Goal: Task Accomplishment & Management: Complete application form

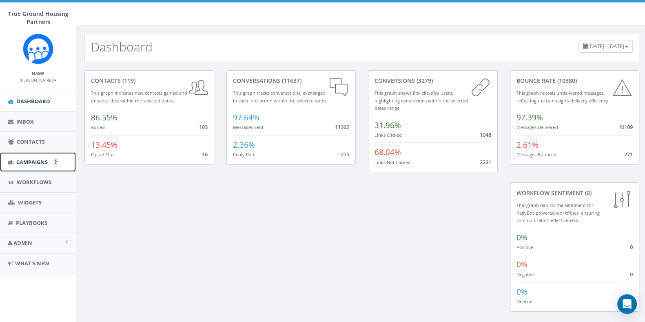
click at [40, 164] on span "Campaigns" at bounding box center [31, 161] width 31 height 7
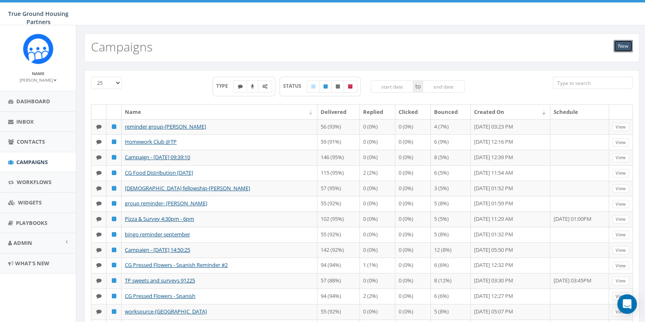
click at [626, 46] on link "New" at bounding box center [622, 46] width 19 height 12
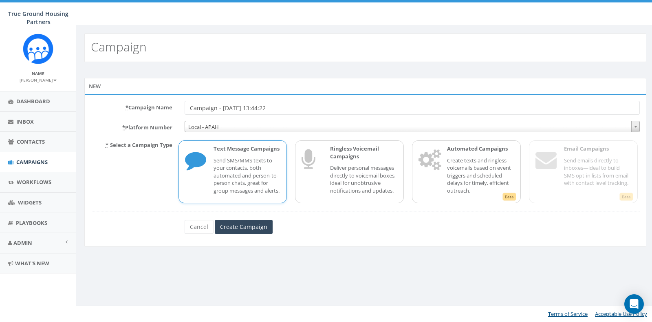
drag, startPoint x: 284, startPoint y: 112, endPoint x: 149, endPoint y: 101, distance: 135.4
click at [149, 101] on div "* Campaign Name Campaign - 09/25/2025, 13:44:22" at bounding box center [365, 108] width 561 height 14
type input "Kinhaven"
click at [244, 234] on input "Create Campaign" at bounding box center [244, 227] width 58 height 14
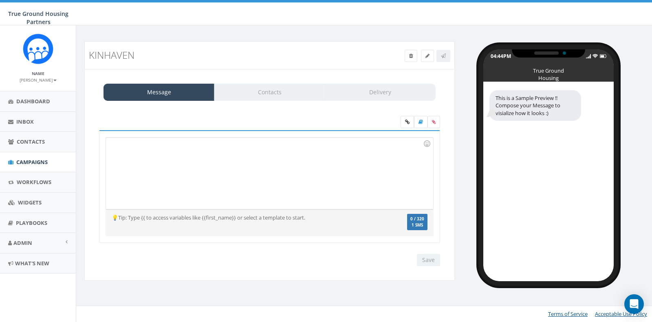
click at [184, 157] on div at bounding box center [269, 172] width 327 height 71
click at [434, 121] on icon at bounding box center [434, 121] width 4 height 5
click at [0, 0] on input "file" at bounding box center [0, 0] width 0 height 0
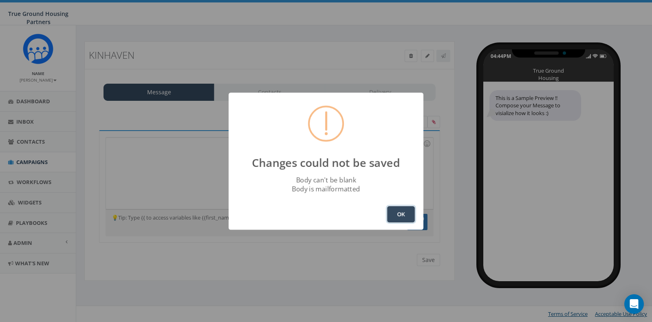
click at [413, 214] on button "OK" at bounding box center [401, 214] width 28 height 16
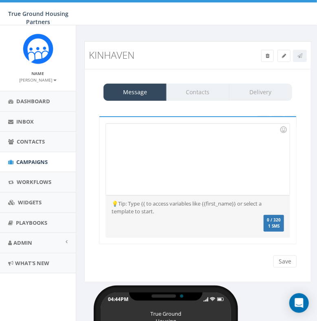
click at [253, 122] on div "Recent Smileys & People Animals & Nature Food & Drink Activity Travel & Places …" at bounding box center [198, 180] width 198 height 128
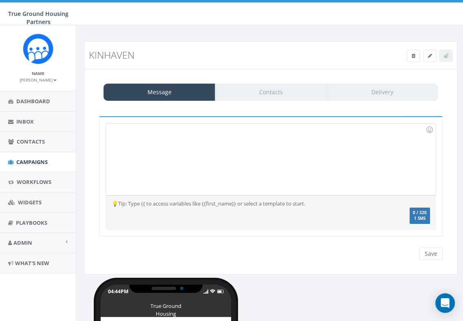
click at [349, 166] on div at bounding box center [254, 159] width 297 height 71
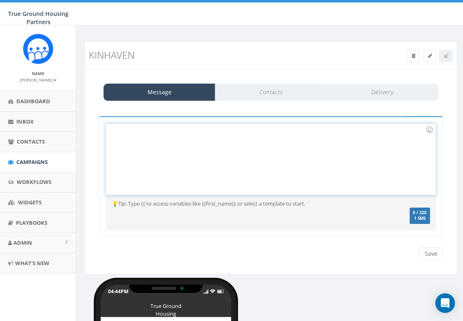
click at [205, 162] on div at bounding box center [254, 159] width 297 height 71
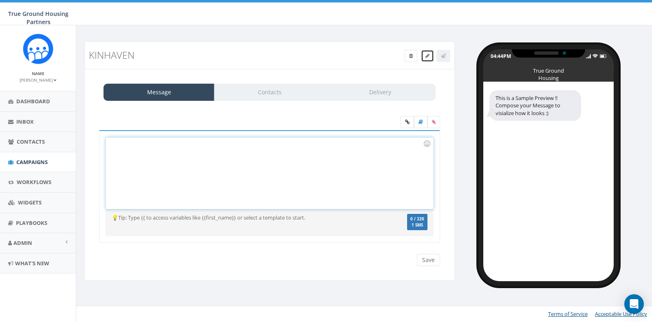
click at [428, 60] on link at bounding box center [427, 56] width 13 height 12
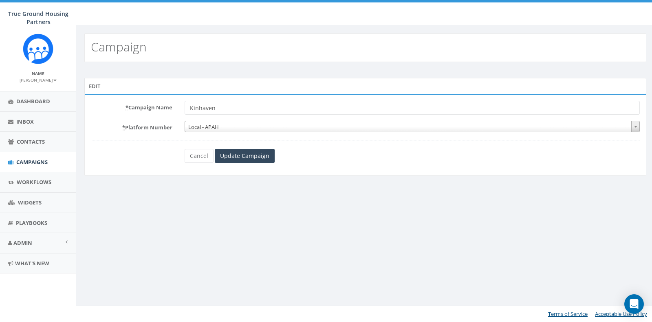
click at [244, 146] on form "* Campaign Name [PERSON_NAME] * Platform Number Local - APAH Local - APAH Cance…" at bounding box center [365, 132] width 549 height 62
click at [245, 152] on input "Update Campaign" at bounding box center [245, 156] width 60 height 14
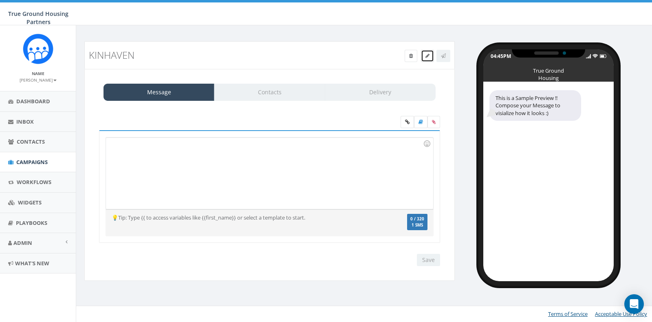
click at [428, 58] on span at bounding box center [428, 55] width 4 height 7
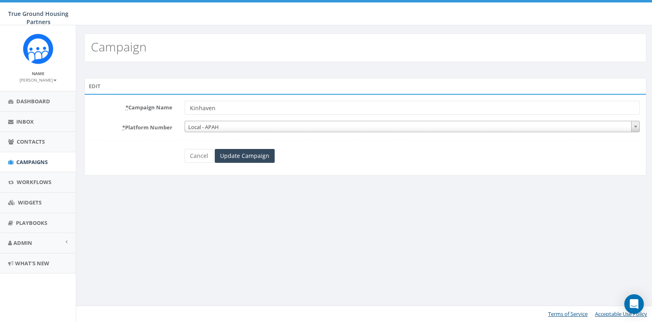
click at [240, 109] on input "Kinhaven" at bounding box center [413, 108] width 456 height 14
type input "Kinhaven outreach"
click at [241, 164] on div "* Campaign Name Kinhaven outreach * Platform Number Local - APAH Local - APAH C…" at bounding box center [365, 135] width 562 height 82
click at [247, 156] on input "Update Campaign" at bounding box center [245, 156] width 60 height 14
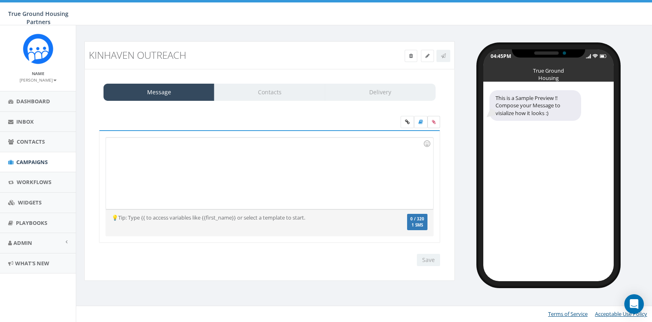
click at [436, 124] on label at bounding box center [434, 122] width 13 height 12
click at [0, 0] on input "file" at bounding box center [0, 0] width 0 height 0
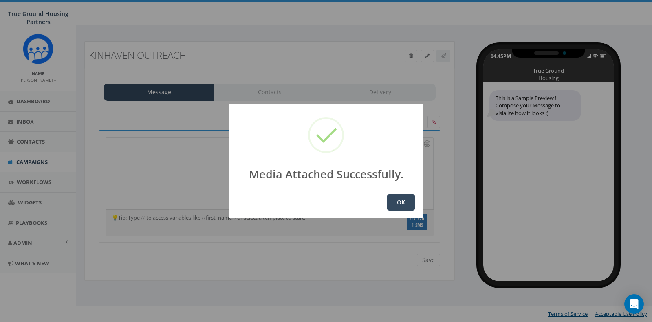
click at [404, 196] on button "OK" at bounding box center [401, 202] width 28 height 16
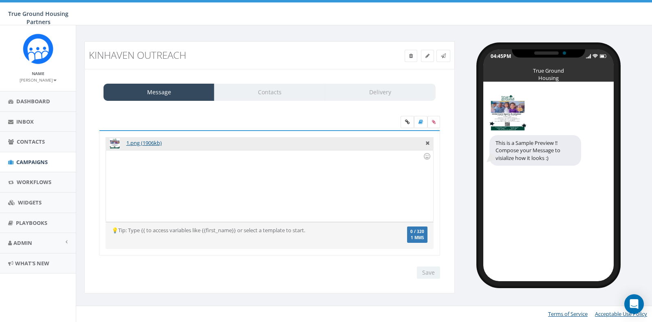
click at [302, 190] on div at bounding box center [269, 185] width 327 height 71
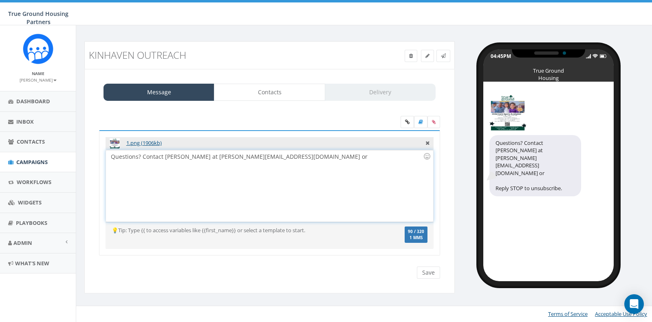
click at [345, 153] on div "Questions? Contact Brandon at byoung@truegroundhousing.org or" at bounding box center [269, 185] width 327 height 71
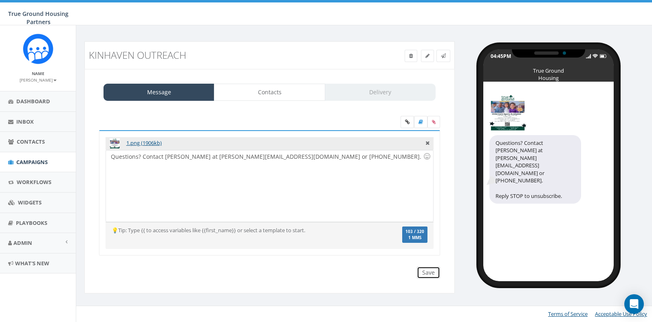
click at [430, 272] on input "Save" at bounding box center [428, 272] width 23 height 12
click at [276, 95] on link "Contacts" at bounding box center [269, 92] width 111 height 17
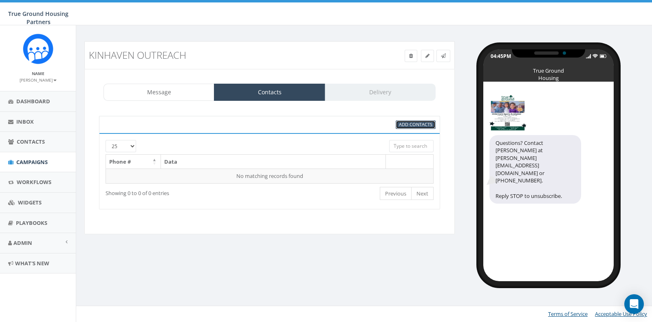
click at [407, 124] on span "Add Contacts" at bounding box center [415, 124] width 33 height 6
select select
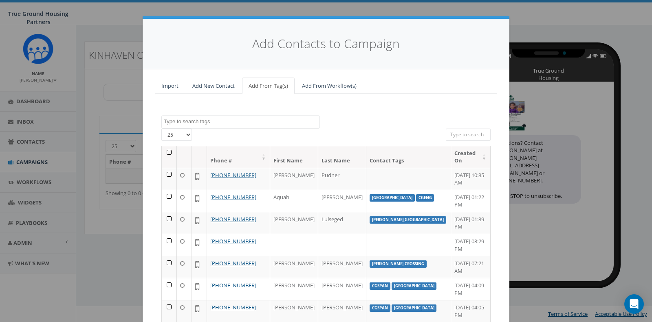
click at [220, 123] on textarea "Search" at bounding box center [242, 121] width 156 height 7
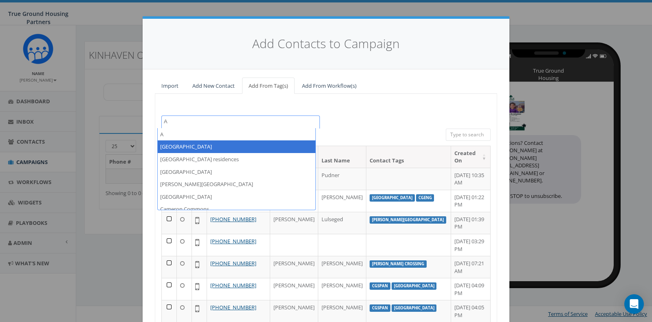
type textarea "A"
select select "[GEOGRAPHIC_DATA]"
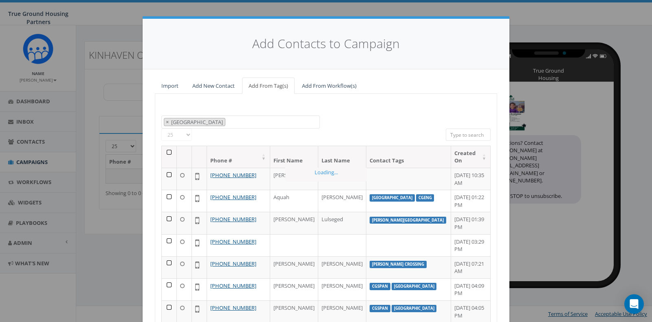
scroll to position [20, 0]
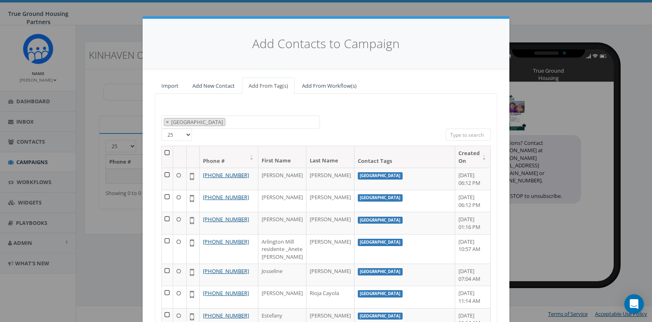
click at [168, 153] on th at bounding box center [167, 157] width 11 height 22
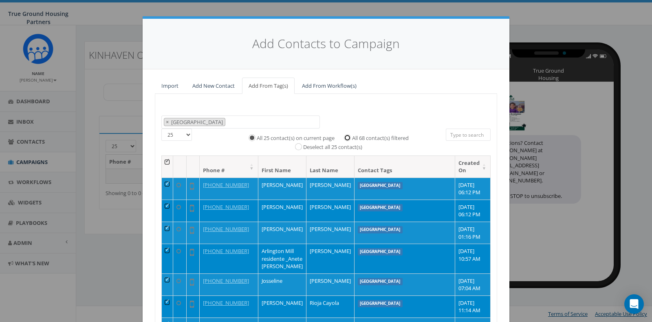
click at [347, 137] on input "All 68 contact(s) filtered" at bounding box center [349, 136] width 5 height 5
radio input "true"
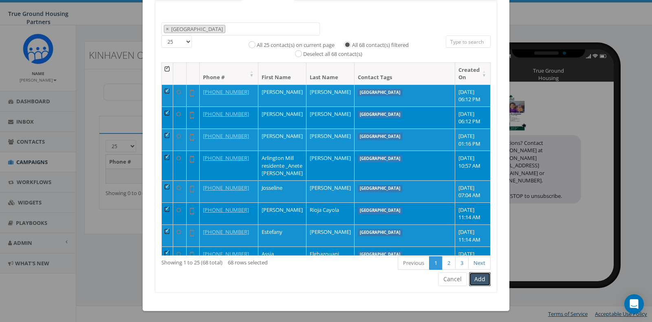
click at [480, 282] on button "Add" at bounding box center [480, 279] width 22 height 14
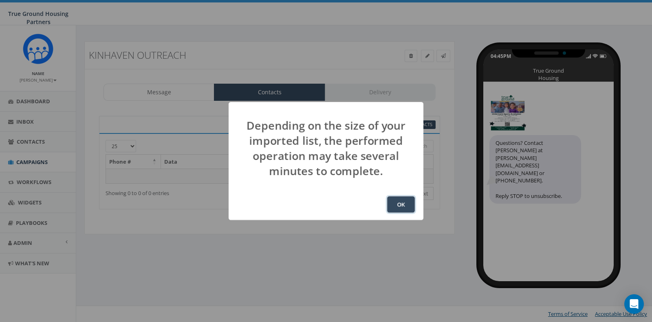
click at [406, 201] on button "OK" at bounding box center [401, 204] width 28 height 16
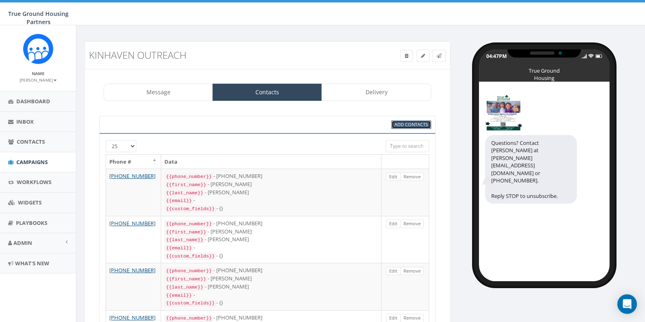
click at [408, 123] on span "Add Contacts" at bounding box center [410, 124] width 33 height 6
select select
click at [409, 125] on span "Add Contacts" at bounding box center [410, 124] width 33 height 6
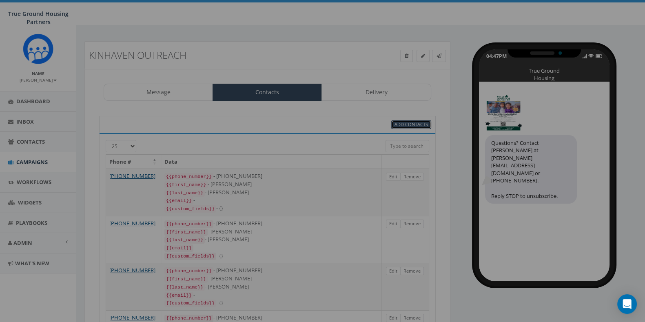
select select
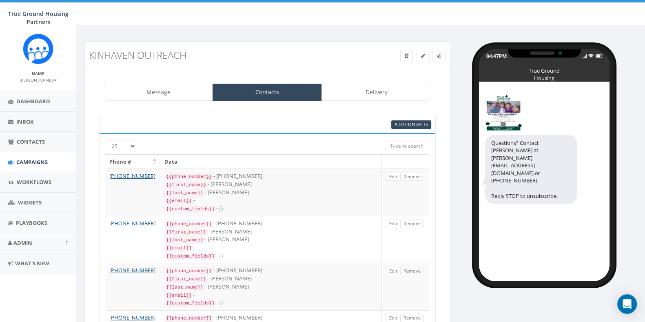
click at [409, 119] on div "Add Contacts" at bounding box center [267, 124] width 336 height 17
click at [406, 122] on span "Add Contacts" at bounding box center [410, 124] width 33 height 6
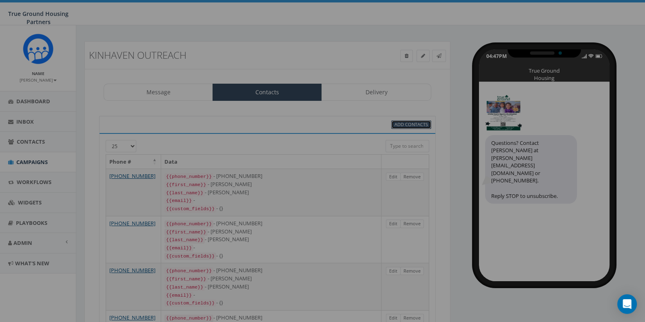
select select
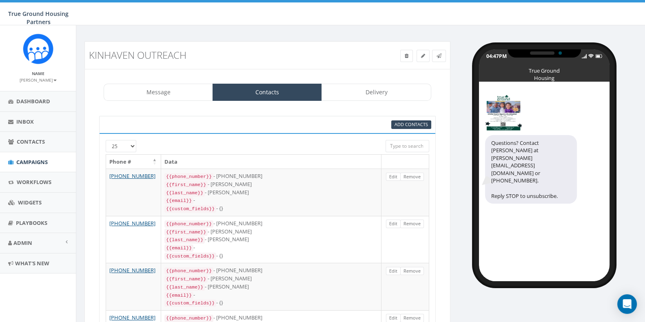
click at [414, 126] on span "Add Contacts" at bounding box center [410, 124] width 33 height 6
select select
click at [406, 126] on span "Add Contacts" at bounding box center [410, 124] width 33 height 6
select select
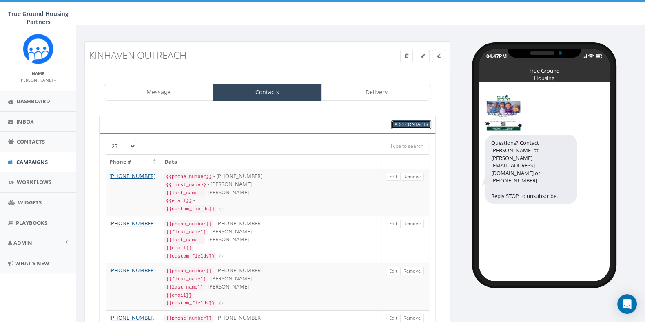
click at [417, 124] on span "Add Contacts" at bounding box center [410, 124] width 33 height 6
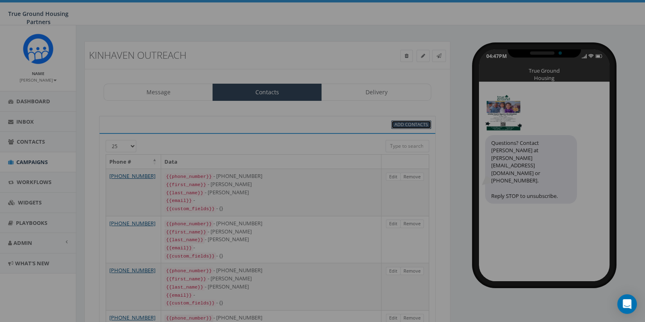
select select
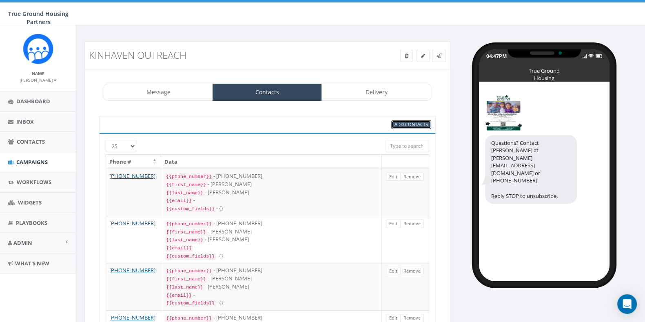
click at [417, 124] on span "Add Contacts" at bounding box center [410, 124] width 33 height 6
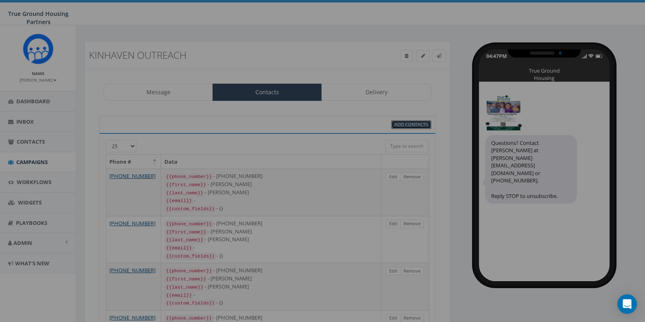
select select
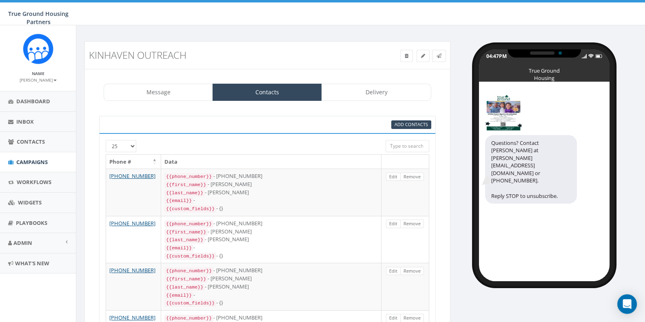
drag, startPoint x: 334, startPoint y: 150, endPoint x: 340, endPoint y: 151, distance: 6.1
click at [421, 125] on span "Add Contacts" at bounding box center [410, 124] width 33 height 6
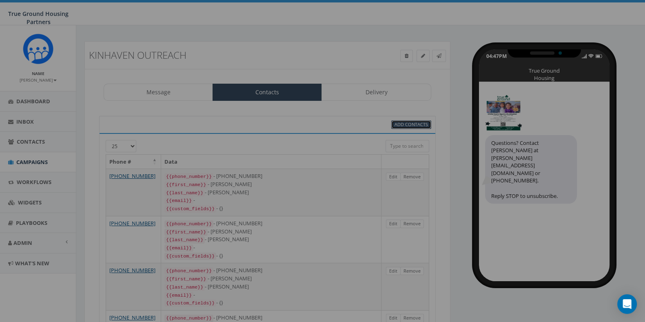
select select
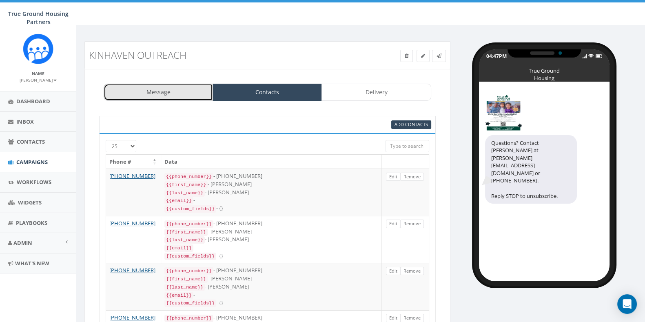
click at [192, 87] on link "Message" at bounding box center [158, 92] width 109 height 17
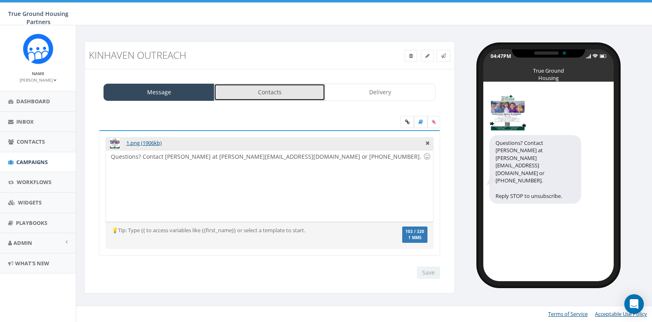
click at [265, 93] on link "Contacts" at bounding box center [269, 92] width 111 height 17
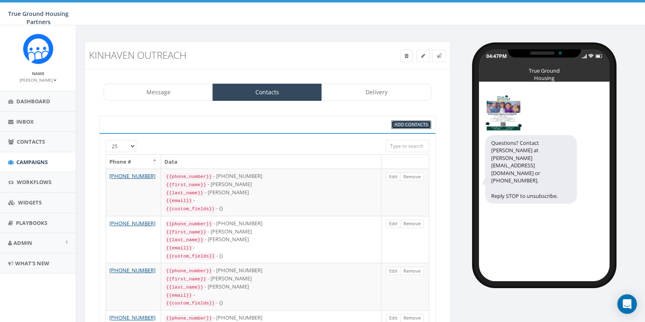
click at [405, 126] on span "Add Contacts" at bounding box center [410, 124] width 33 height 6
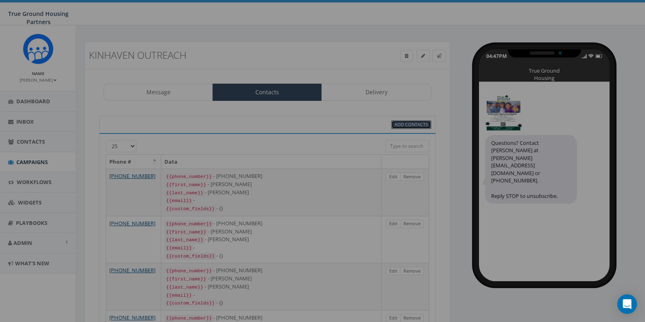
select select
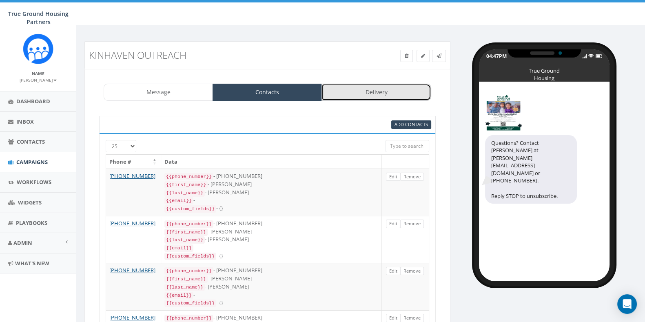
click at [375, 94] on link "Delivery" at bounding box center [375, 92] width 109 height 17
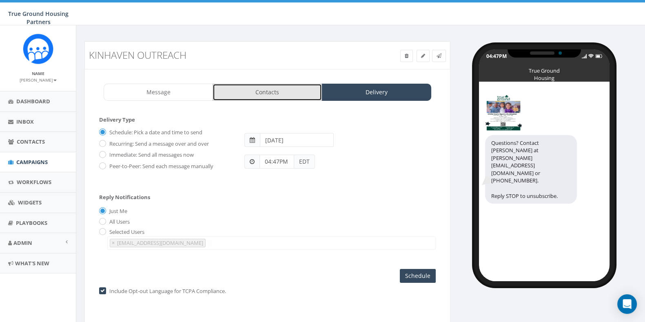
click at [263, 90] on link "Contacts" at bounding box center [266, 92] width 109 height 17
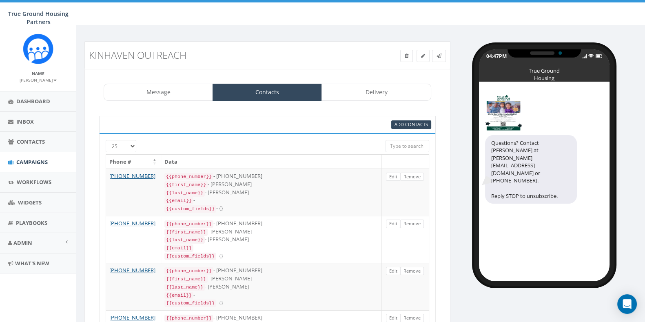
click at [406, 129] on div "Add Contacts" at bounding box center [267, 124] width 336 height 17
click at [402, 121] on span "Add Contacts" at bounding box center [410, 124] width 33 height 6
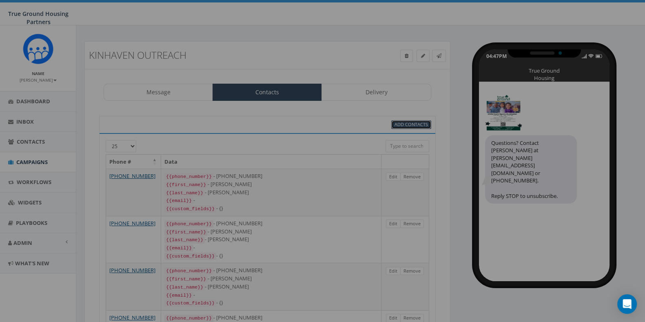
select select
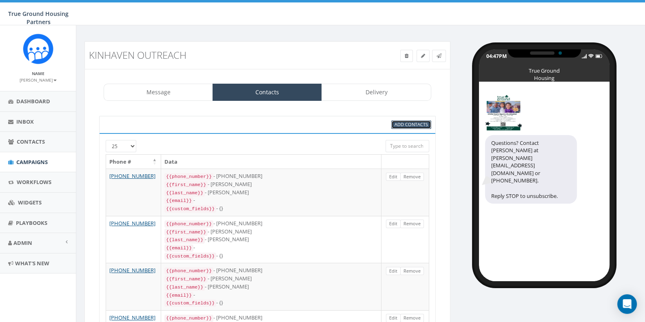
click at [402, 124] on span "Add Contacts" at bounding box center [410, 124] width 33 height 6
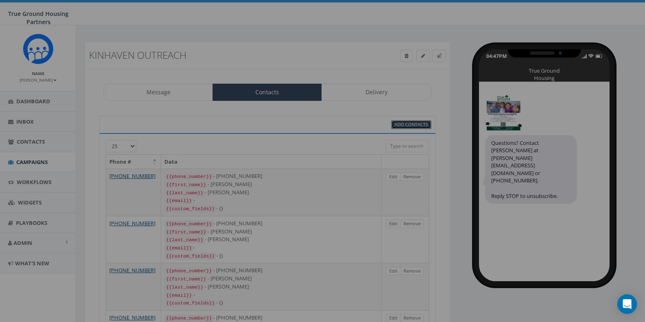
select select
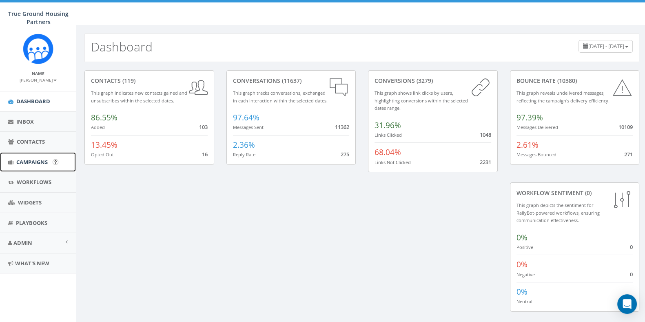
click at [31, 160] on span "Campaigns" at bounding box center [31, 161] width 31 height 7
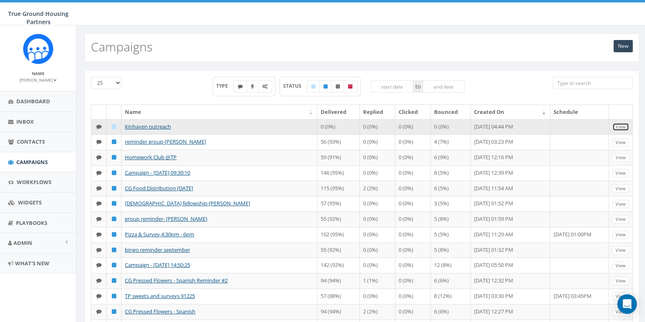
click at [623, 127] on link "View" at bounding box center [620, 127] width 17 height 9
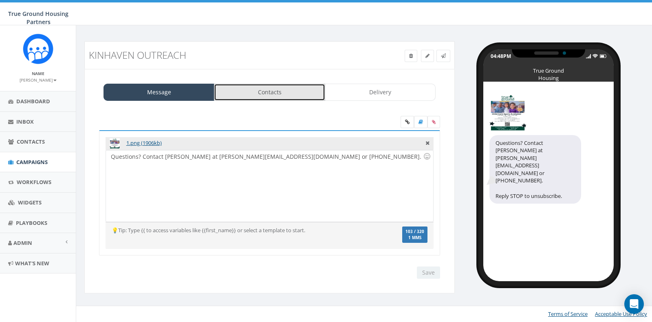
click at [250, 92] on link "Contacts" at bounding box center [269, 92] width 111 height 17
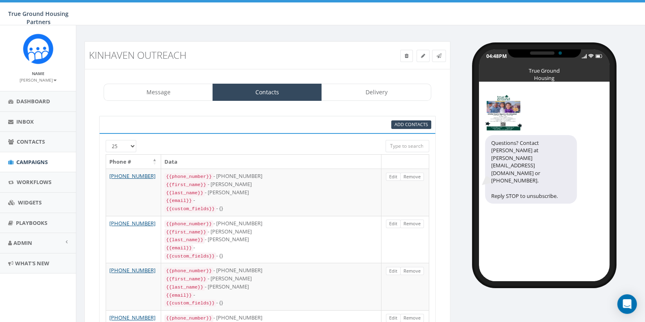
click at [410, 128] on div "Add Contacts" at bounding box center [267, 124] width 336 height 17
click at [402, 120] on link "Add Contacts" at bounding box center [411, 124] width 40 height 9
select select
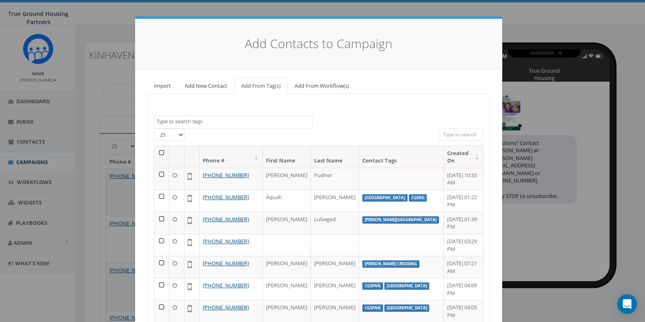
click at [222, 119] on textarea "Search" at bounding box center [234, 121] width 156 height 7
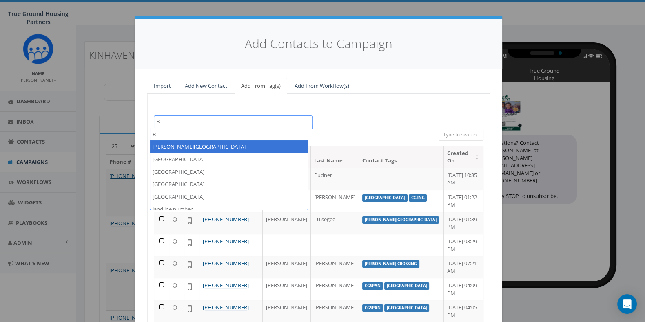
type textarea "B"
select select "[PERSON_NAME][GEOGRAPHIC_DATA]"
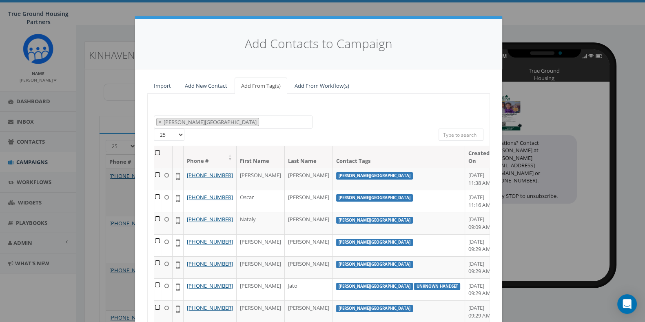
click at [157, 154] on th at bounding box center [157, 157] width 7 height 22
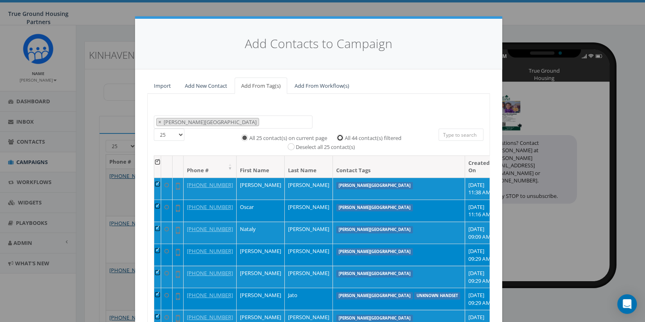
click at [339, 134] on input "All 44 contact(s) filtered" at bounding box center [341, 136] width 5 height 5
radio input "true"
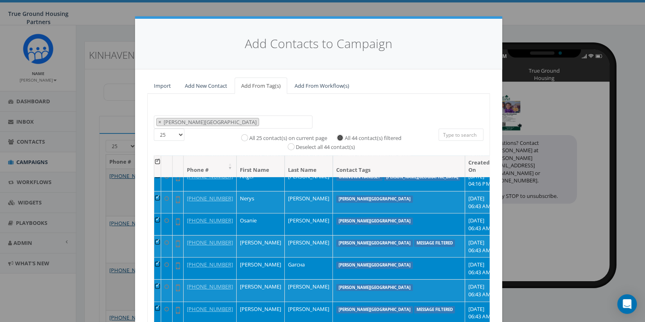
scroll to position [93, 0]
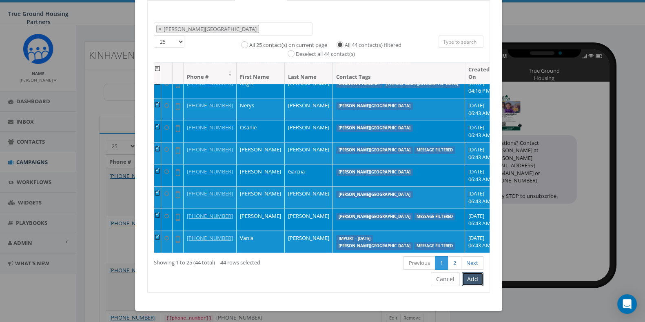
click at [471, 279] on button "Add" at bounding box center [473, 279] width 22 height 14
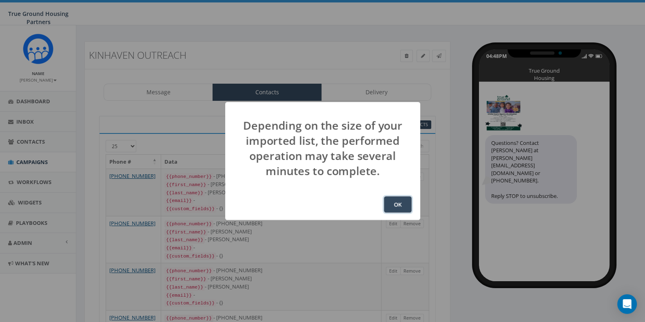
click at [392, 205] on button "OK" at bounding box center [398, 204] width 28 height 16
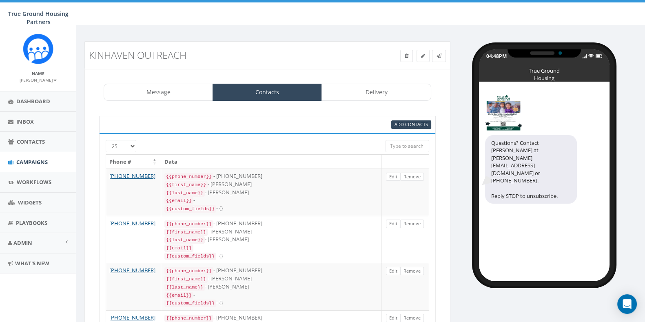
scroll to position [107, 0]
click at [403, 120] on link "Add Contacts" at bounding box center [411, 124] width 40 height 9
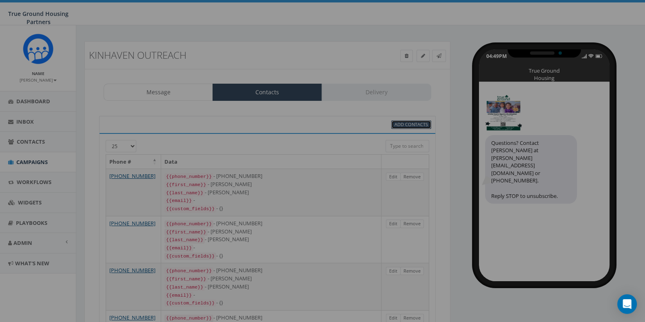
select select
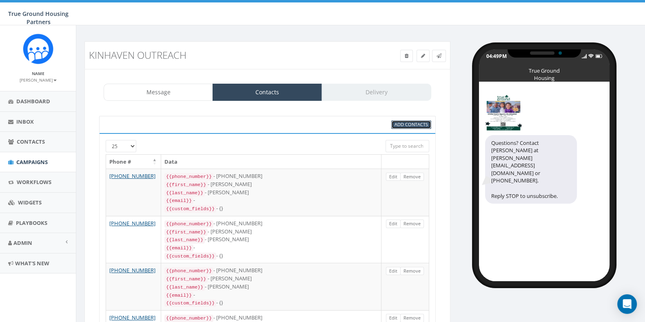
click at [401, 127] on span "Add Contacts" at bounding box center [410, 124] width 33 height 6
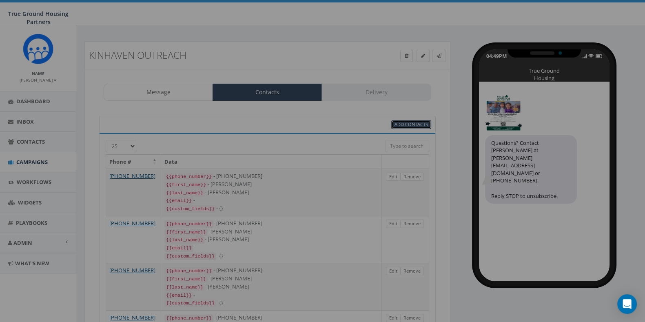
select select
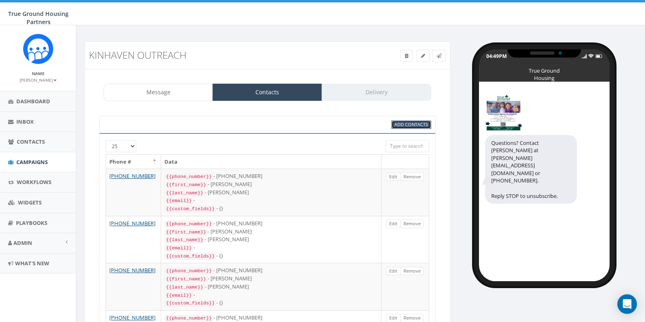
click at [401, 127] on span "Add Contacts" at bounding box center [410, 124] width 33 height 6
select select
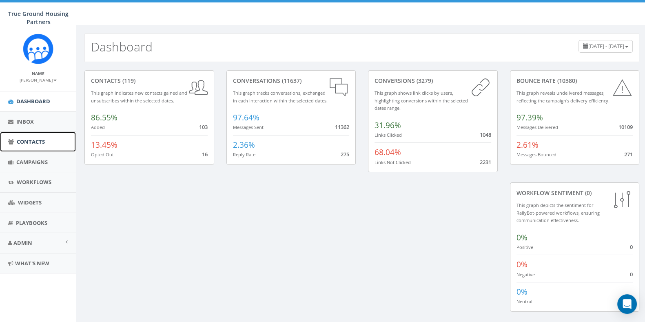
click at [27, 143] on span "Contacts" at bounding box center [31, 141] width 28 height 7
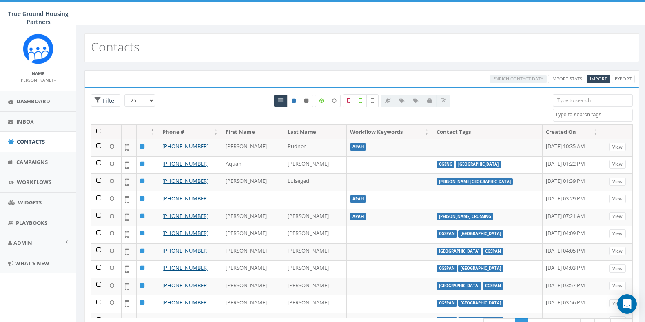
select select
click at [37, 163] on span "Campaigns" at bounding box center [31, 161] width 31 height 7
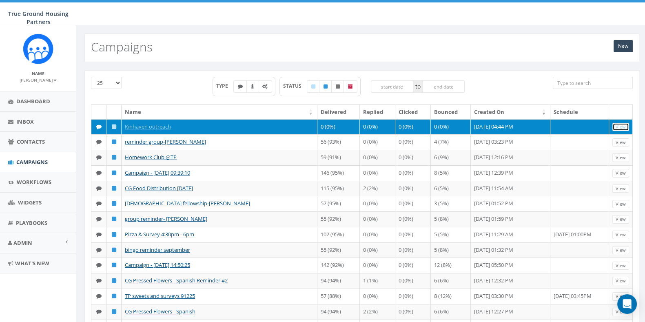
click at [613, 125] on link "View" at bounding box center [620, 127] width 17 height 9
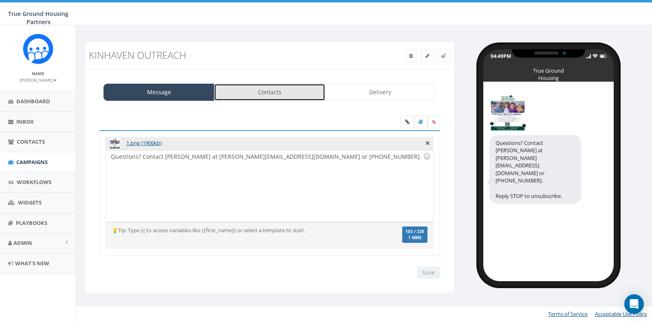
click at [282, 87] on link "Contacts" at bounding box center [269, 92] width 111 height 17
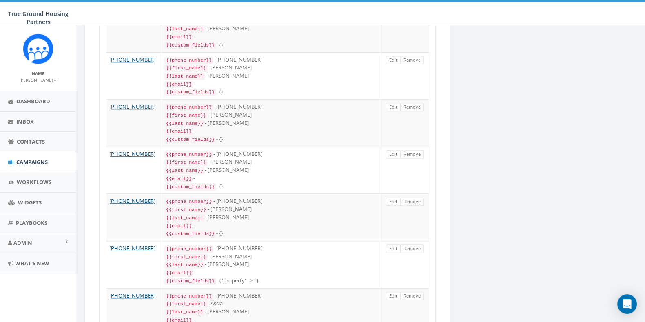
scroll to position [1066, 0]
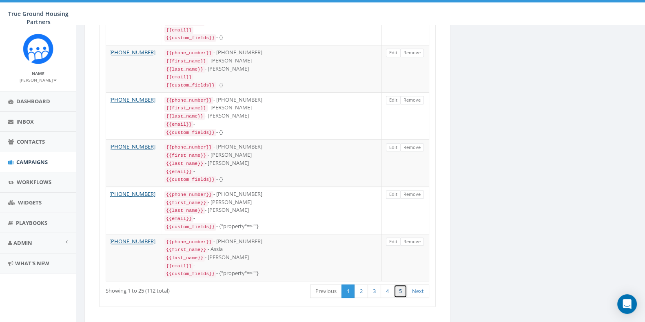
click at [402, 284] on link "5" at bounding box center [399, 290] width 13 height 13
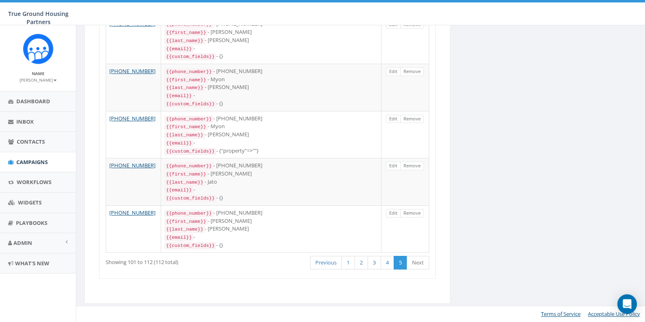
scroll to position [467, 0]
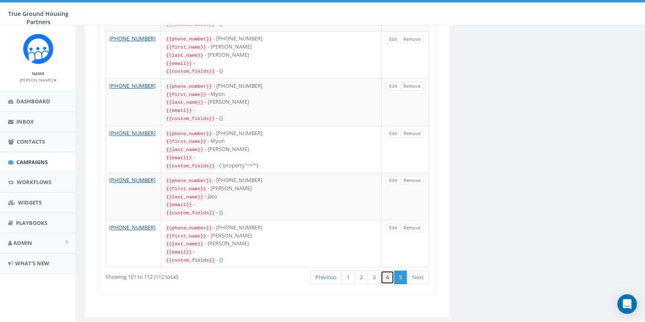
click at [389, 270] on link "4" at bounding box center [386, 276] width 13 height 13
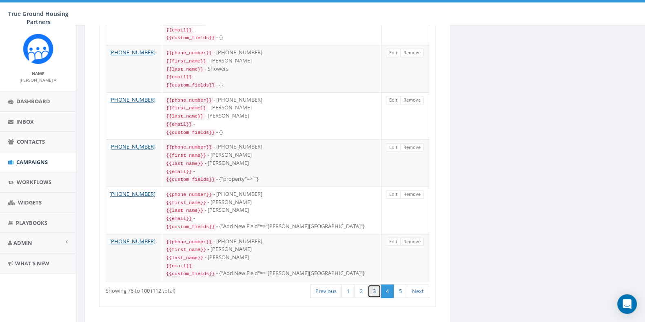
click at [375, 284] on link "3" at bounding box center [373, 290] width 13 height 13
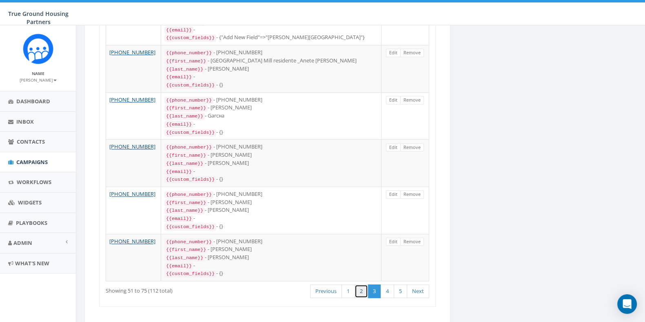
click at [362, 284] on link "2" at bounding box center [360, 290] width 13 height 13
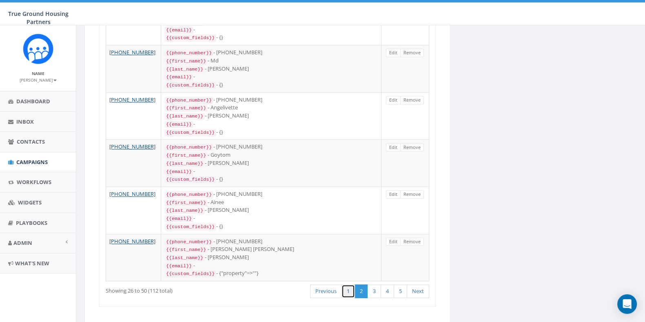
click at [349, 284] on link "1" at bounding box center [347, 290] width 13 height 13
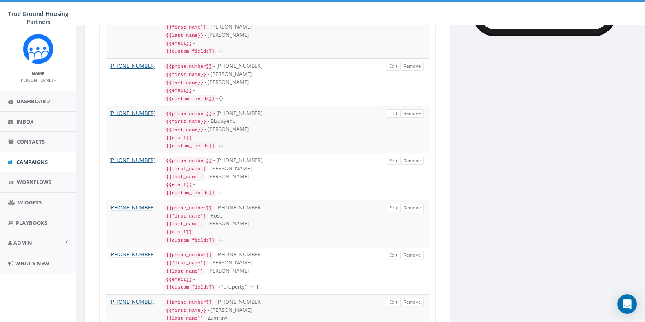
scroll to position [0, 0]
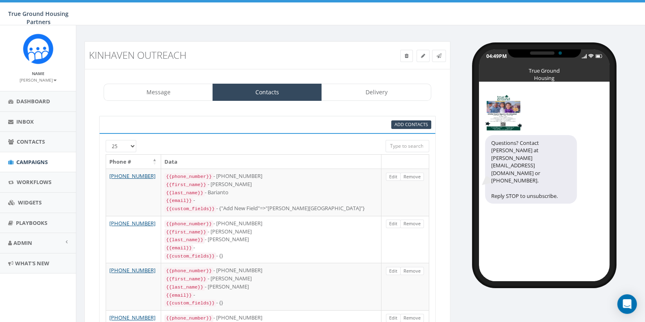
click at [411, 128] on div "Add Contacts" at bounding box center [267, 124] width 336 height 17
click at [407, 127] on span "Add Contacts" at bounding box center [410, 124] width 33 height 6
select select
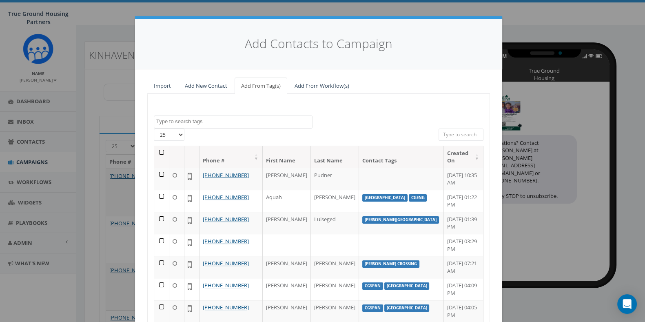
click at [232, 124] on textarea "Search" at bounding box center [234, 121] width 156 height 7
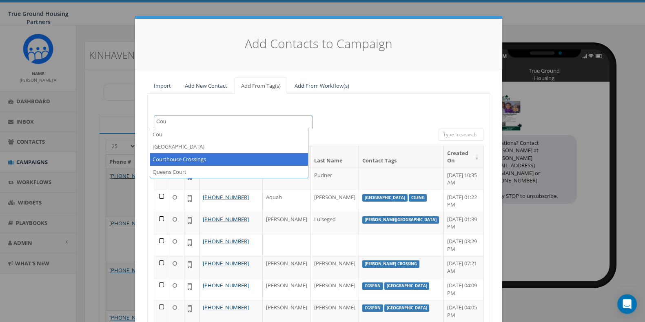
type textarea "Cou"
select select "Courthouse Crossings"
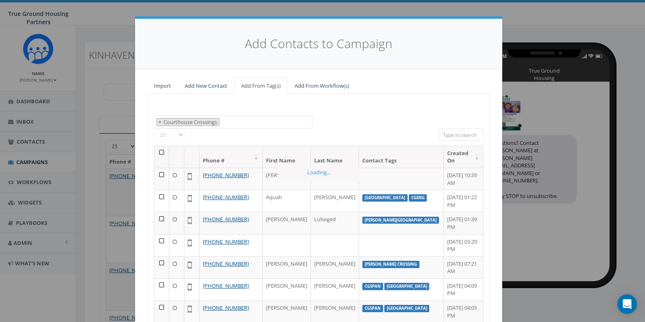
scroll to position [116, 0]
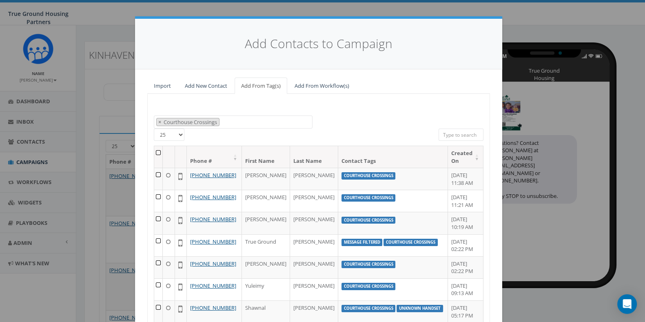
click at [159, 153] on th at bounding box center [158, 157] width 9 height 22
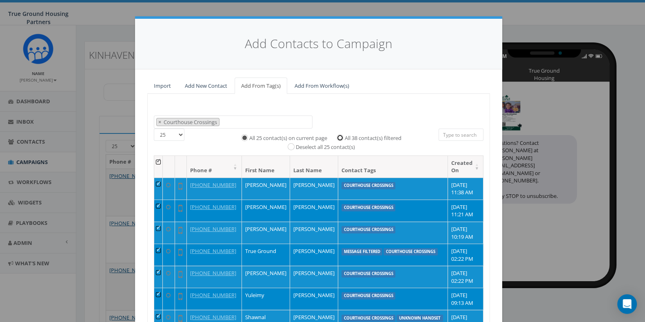
click at [339, 137] on input "All 38 contact(s) filtered" at bounding box center [341, 136] width 5 height 5
radio input "true"
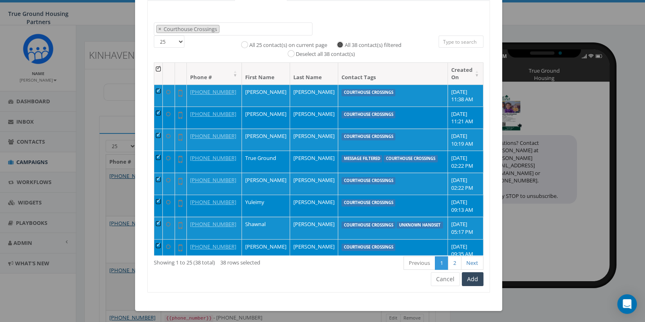
scroll to position [0, 0]
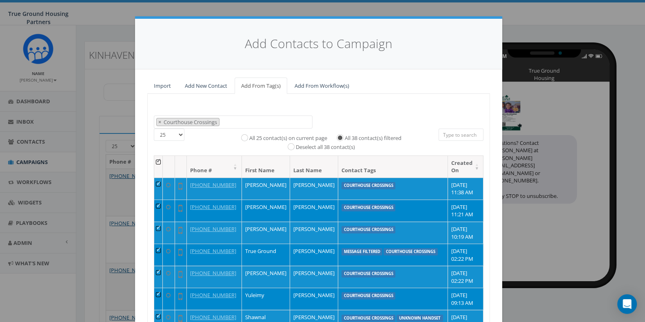
click at [228, 121] on span "× Courthouse Crossings" at bounding box center [233, 121] width 159 height 13
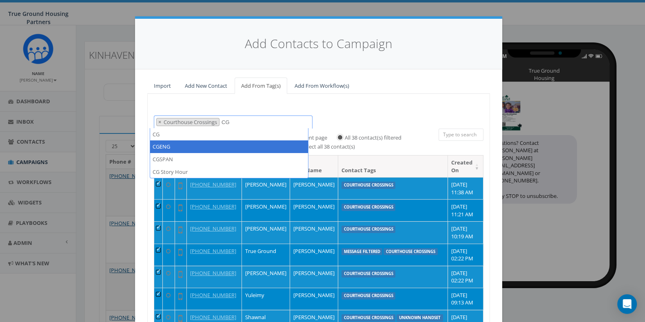
type textarea "CG"
select select "CGENG"
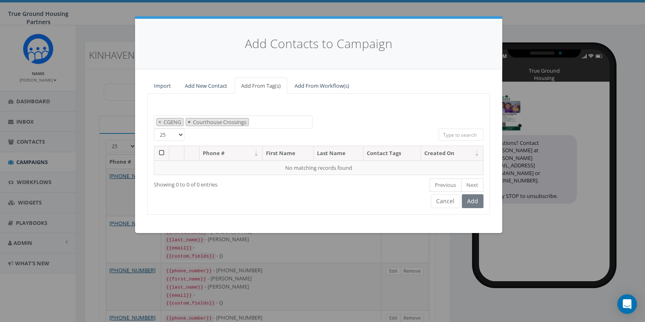
click at [190, 121] on span "×" at bounding box center [189, 121] width 3 height 7
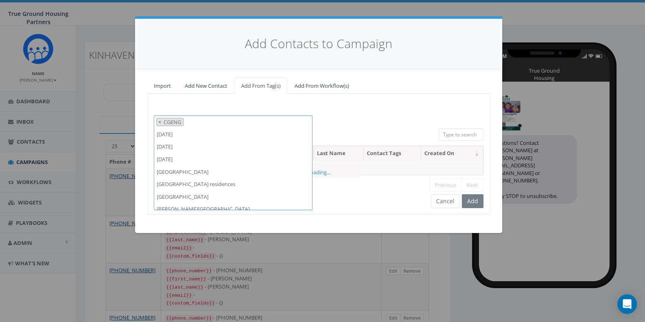
scroll to position [87, 0]
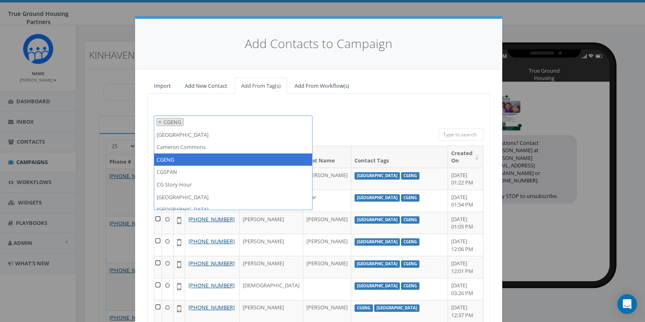
click at [358, 112] on div "2024/10/01 2024/11/22 2025/04/16 Arlington Mill Arlington Mill residences Arna …" at bounding box center [318, 235] width 342 height 282
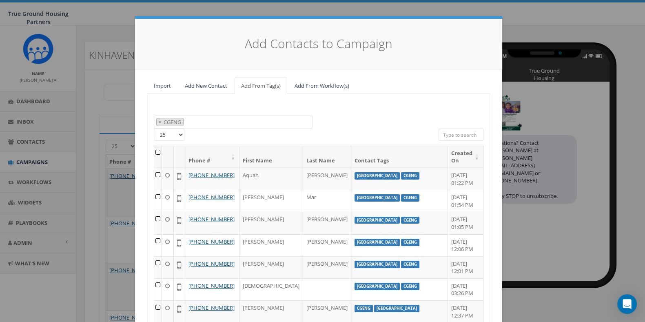
click at [157, 150] on th at bounding box center [158, 157] width 8 height 22
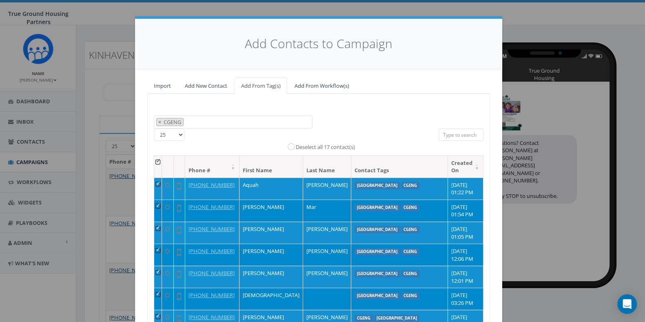
click at [203, 120] on span "× CGENG" at bounding box center [233, 121] width 159 height 13
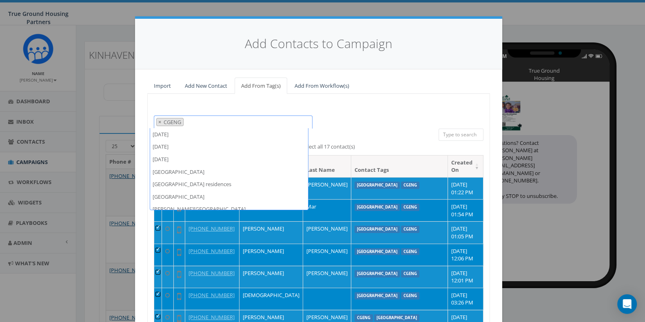
scroll to position [99, 0]
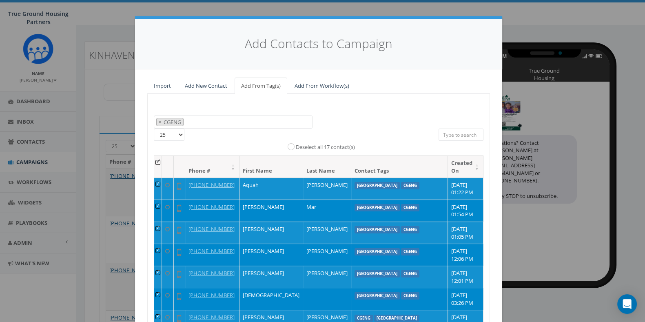
click at [371, 105] on div "2024/10/01 2024/11/22 2025/04/16 Arlington Mill Arlington Mill residences Arna …" at bounding box center [318, 240] width 342 height 292
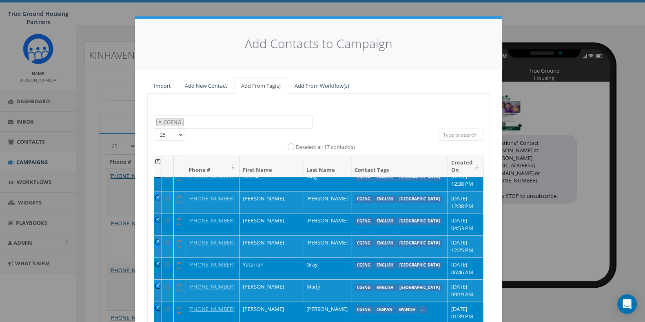
scroll to position [93, 0]
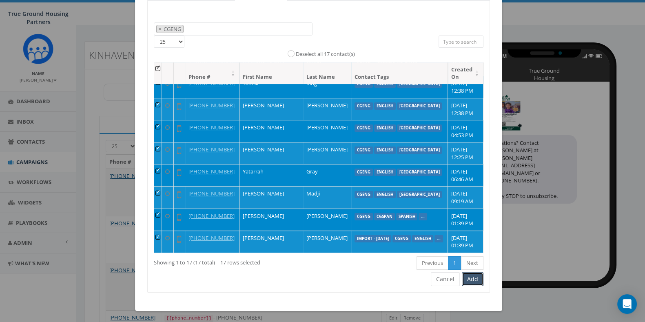
click at [470, 281] on button "Add" at bounding box center [473, 279] width 22 height 14
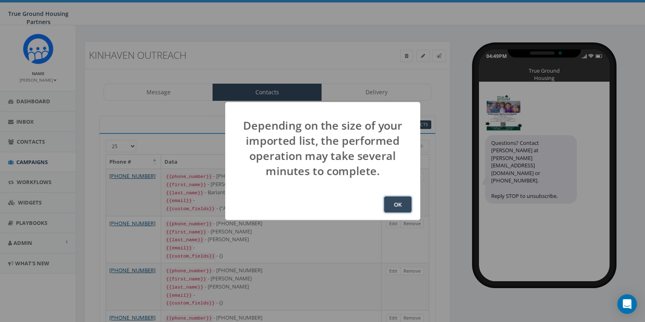
click at [409, 203] on button "OK" at bounding box center [398, 204] width 28 height 16
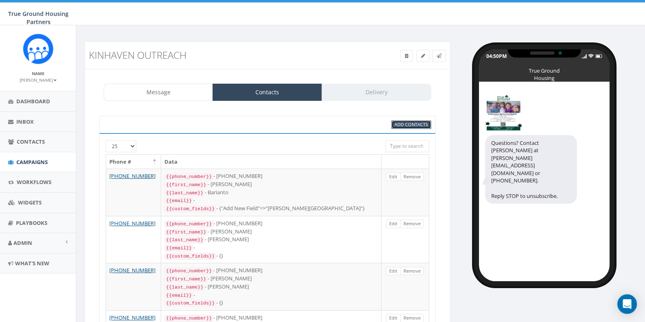
click at [411, 122] on span "Add Contacts" at bounding box center [410, 124] width 33 height 6
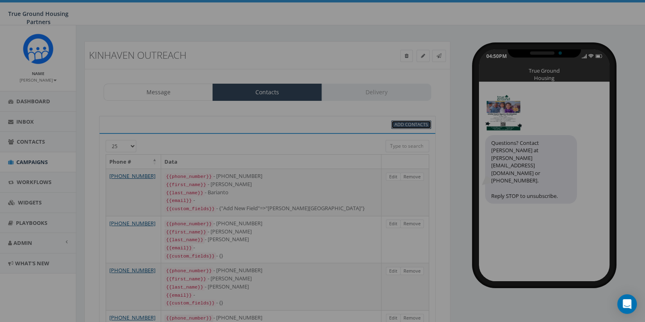
select select
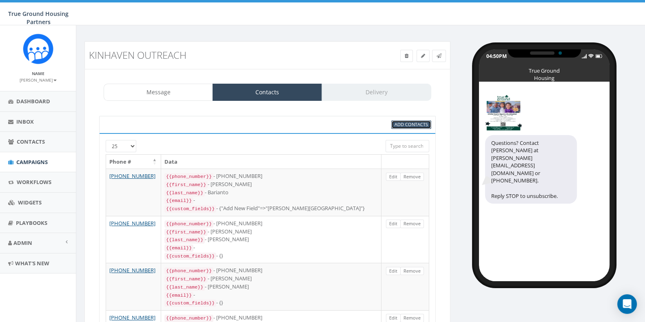
click at [411, 122] on span "Add Contacts" at bounding box center [410, 124] width 33 height 6
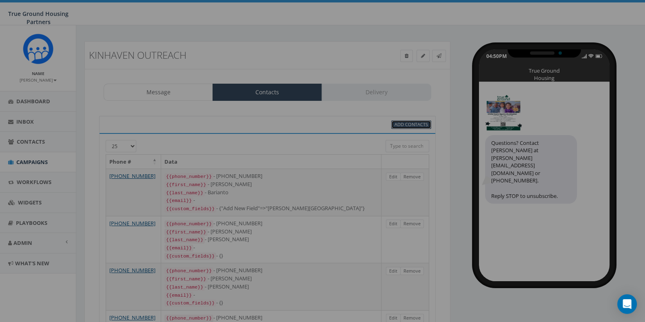
select select
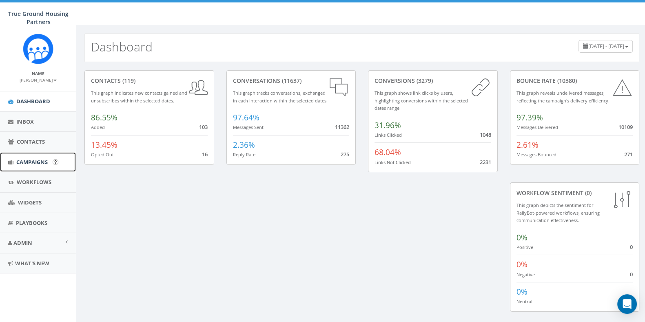
click at [32, 164] on span "Campaigns" at bounding box center [31, 161] width 31 height 7
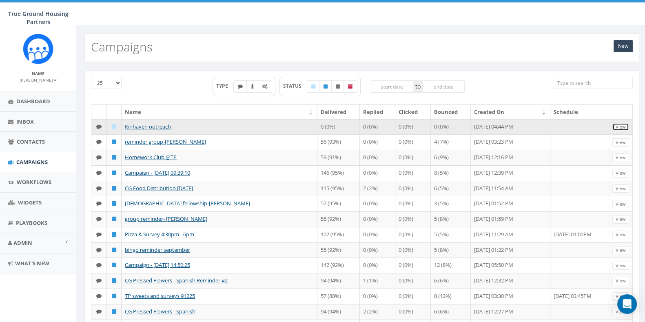
click at [621, 127] on link "View" at bounding box center [620, 127] width 17 height 9
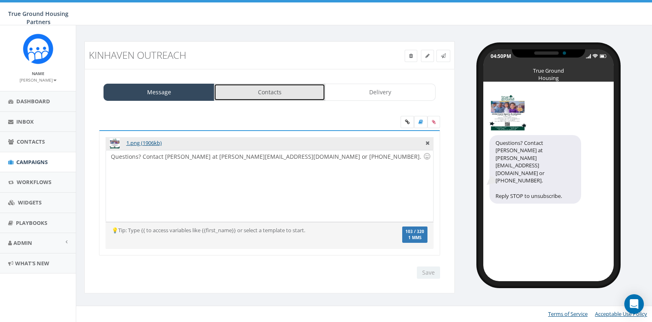
click at [294, 94] on link "Contacts" at bounding box center [269, 92] width 111 height 17
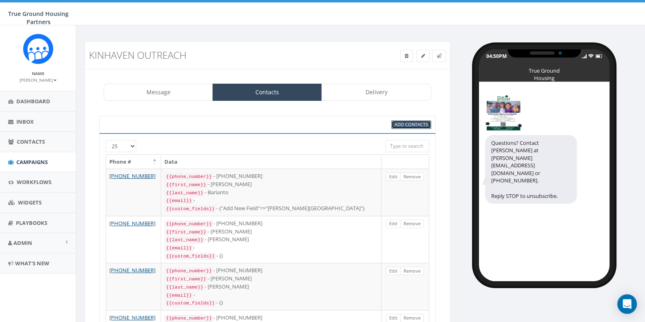
click at [402, 123] on span "Add Contacts" at bounding box center [410, 124] width 33 height 6
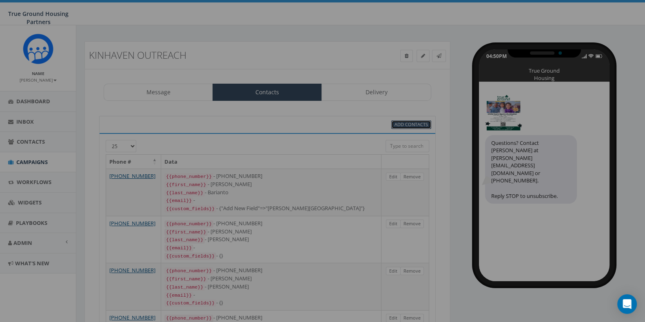
select select
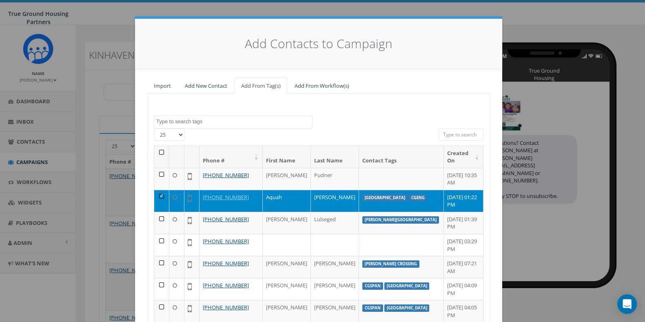
click at [251, 127] on span at bounding box center [233, 121] width 159 height 13
click at [334, 105] on div "2024/10/01 2024/11/22 2025/04/16 Arlington Mill Arlington Mill residences Arna …" at bounding box center [318, 235] width 342 height 282
click at [157, 154] on th at bounding box center [161, 157] width 15 height 22
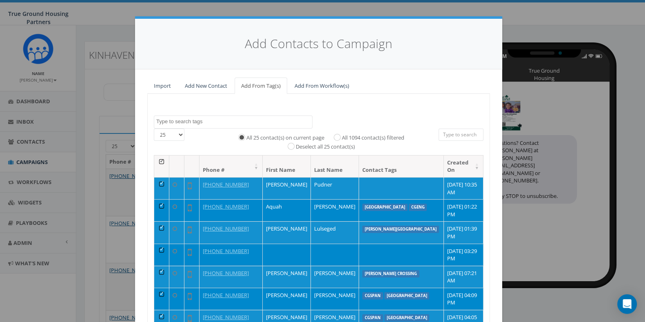
click at [156, 154] on div "25 50 100 All 25 contact(s) on current page All 1094 contact(s) filtered Desele…" at bounding box center [319, 141] width 342 height 27
click at [159, 161] on th at bounding box center [161, 166] width 15 height 22
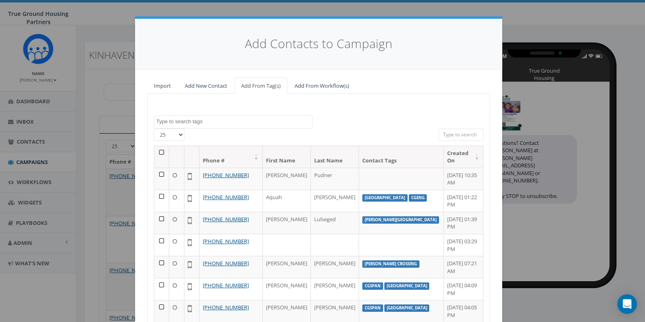
click at [196, 118] on textarea "Search" at bounding box center [234, 121] width 156 height 7
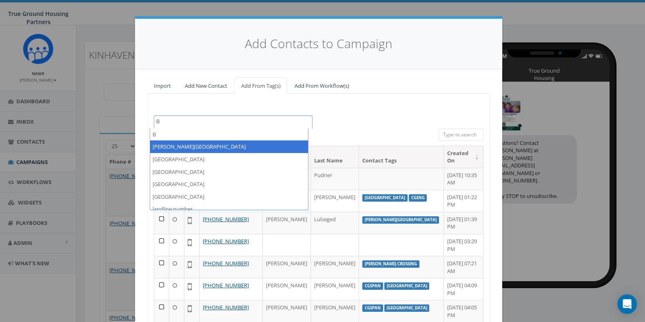
type textarea "B"
select select "[PERSON_NAME][GEOGRAPHIC_DATA]"
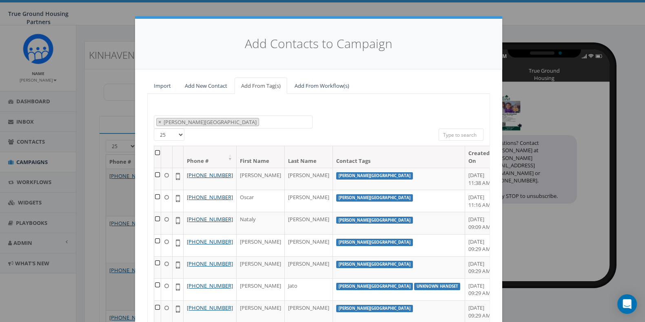
click at [154, 151] on th at bounding box center [157, 157] width 7 height 22
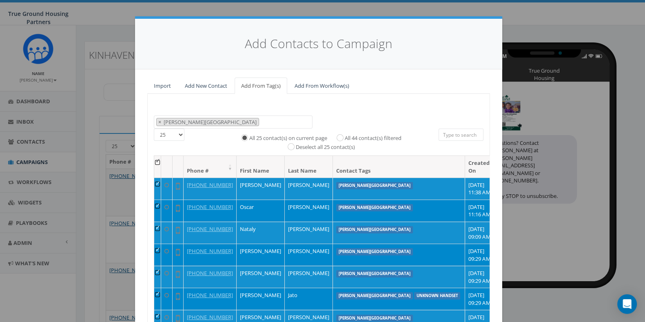
scroll to position [93, 0]
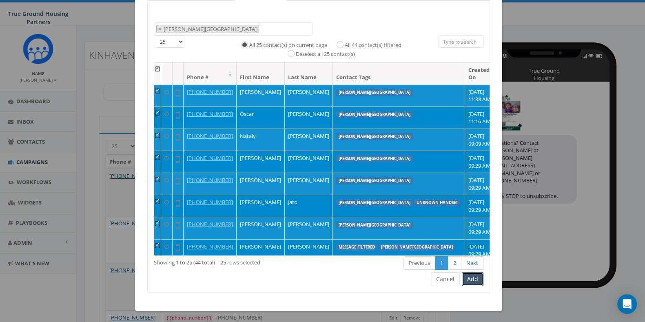
click at [473, 277] on button "Add" at bounding box center [473, 279] width 22 height 14
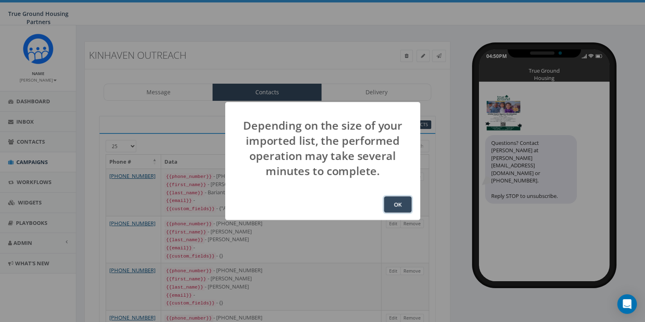
click at [395, 207] on button "OK" at bounding box center [398, 204] width 28 height 16
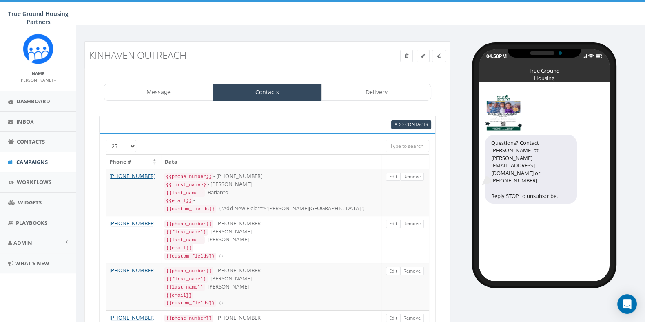
scroll to position [107, 0]
click at [402, 125] on span "Add Contacts" at bounding box center [410, 124] width 33 height 6
select select
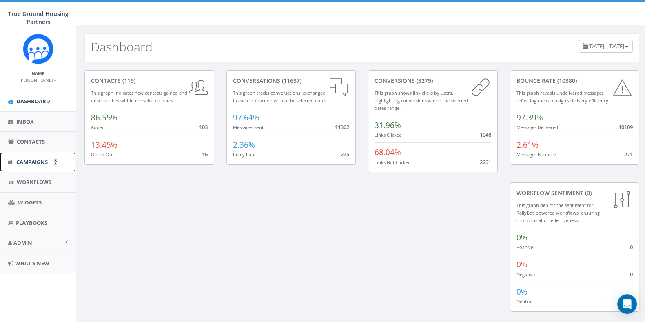
click at [27, 159] on span "Campaigns" at bounding box center [31, 161] width 31 height 7
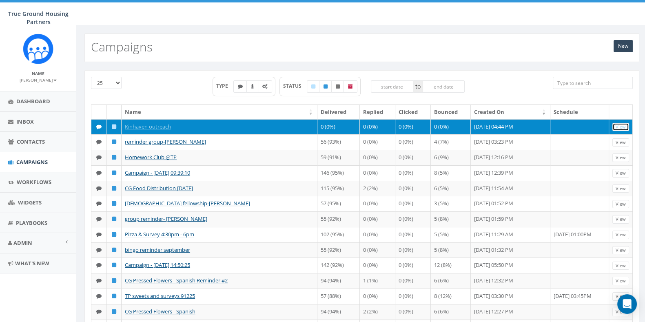
click at [622, 128] on link "View" at bounding box center [620, 127] width 17 height 9
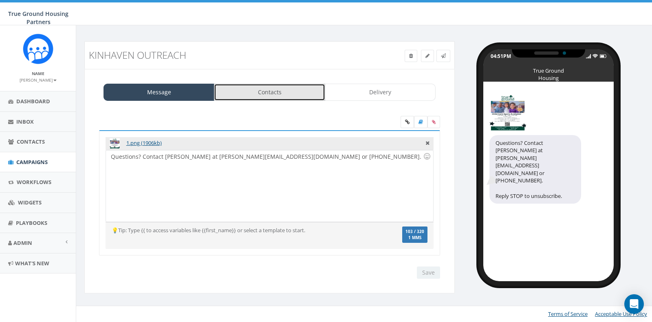
click at [306, 87] on link "Contacts" at bounding box center [269, 92] width 111 height 17
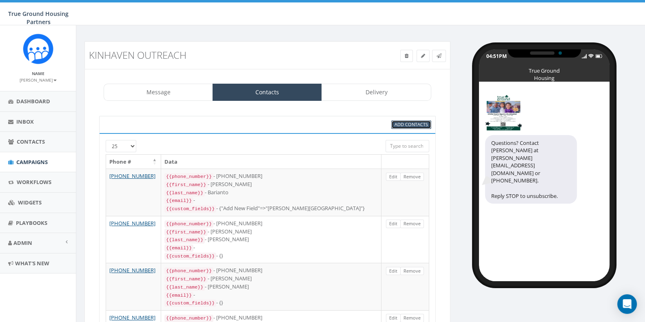
click at [402, 121] on span "Add Contacts" at bounding box center [410, 124] width 33 height 6
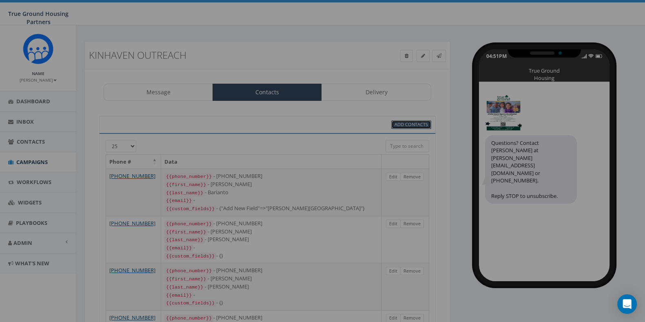
select select
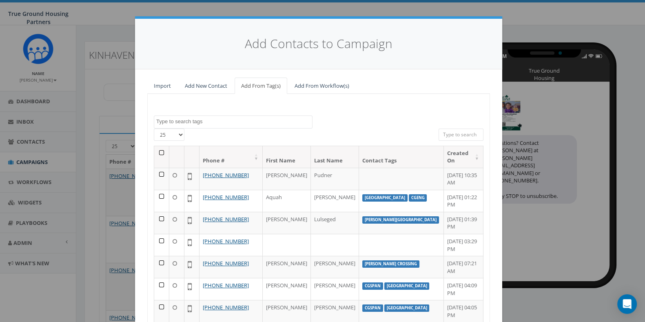
click at [257, 123] on textarea "Search" at bounding box center [234, 121] width 156 height 7
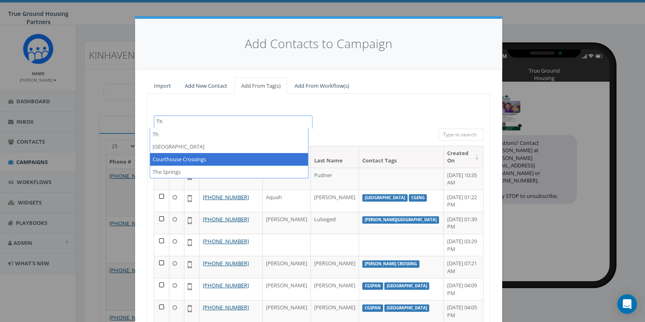
type textarea "Th"
select select "Courthouse Crossings"
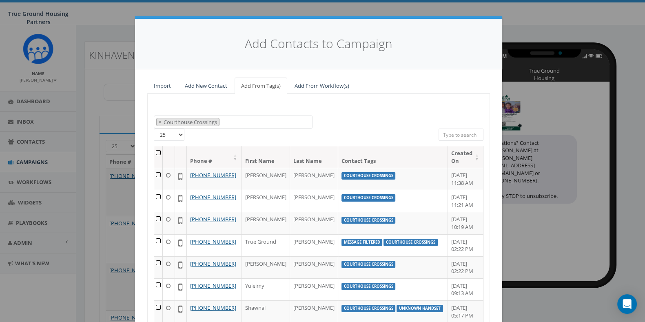
click at [154, 149] on th at bounding box center [158, 157] width 9 height 22
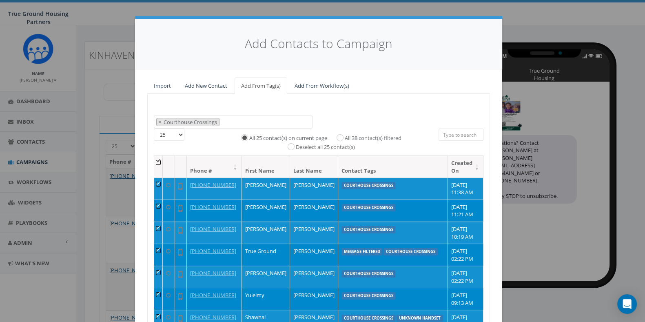
click at [345, 135] on label "All 38 contact(s) filtered" at bounding box center [373, 138] width 57 height 8
click at [344, 135] on input "All 38 contact(s) filtered" at bounding box center [341, 136] width 5 height 5
radio input "true"
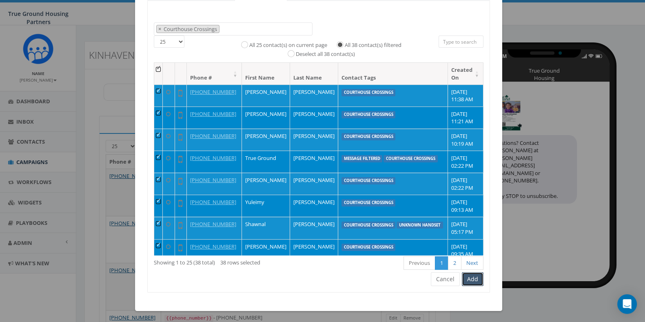
click at [473, 284] on button "Add" at bounding box center [473, 279] width 22 height 14
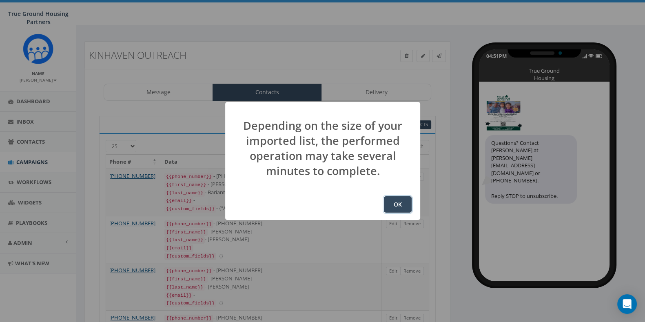
click at [398, 204] on button "OK" at bounding box center [398, 204] width 28 height 16
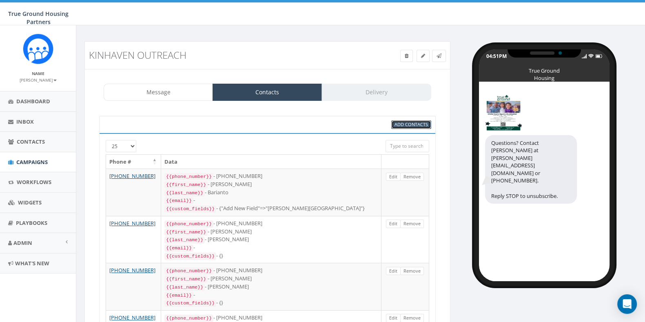
click at [422, 122] on span "Add Contacts" at bounding box center [410, 124] width 33 height 6
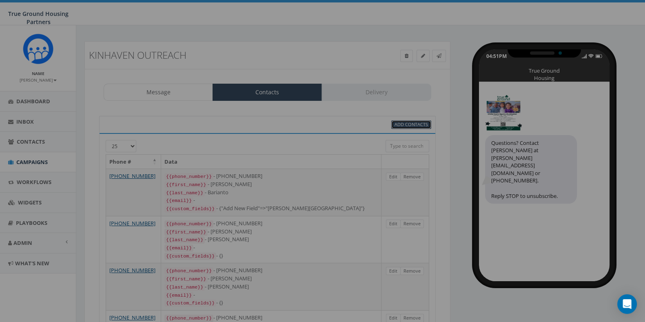
select select
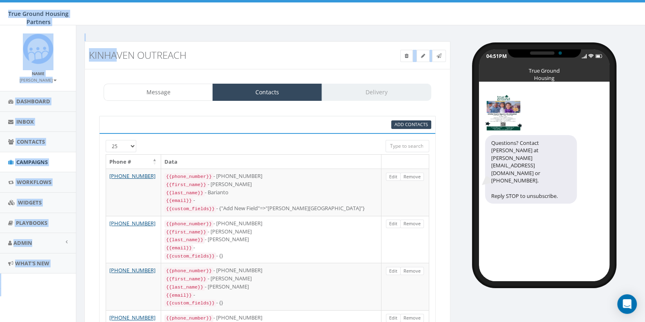
drag, startPoint x: 172, startPoint y: 23, endPoint x: 115, endPoint y: 42, distance: 59.3
click at [115, 42] on body "True Ground Housing Partners True Ground Housing Partners Profile Sign Out 31.1…" at bounding box center [322, 161] width 645 height 322
click at [24, 122] on span "Inbox" at bounding box center [25, 121] width 18 height 7
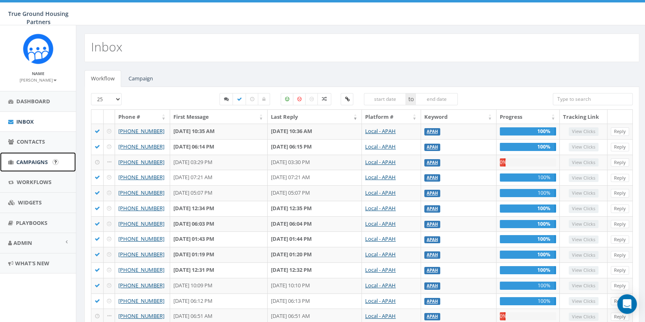
click at [35, 166] on link "Campaigns" at bounding box center [38, 162] width 76 height 20
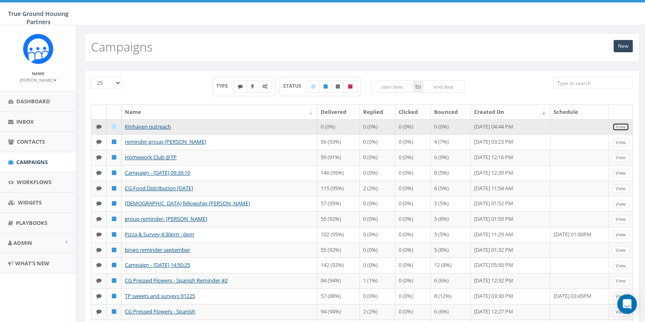
click at [619, 128] on link "View" at bounding box center [620, 127] width 17 height 9
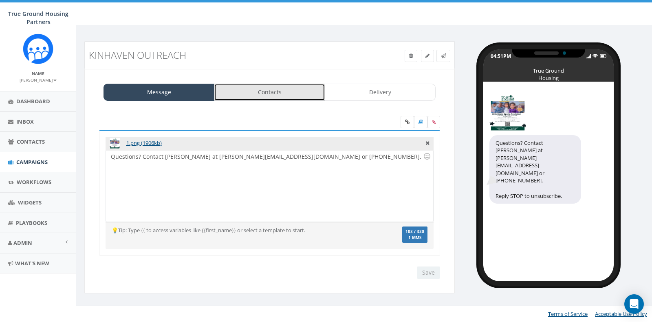
click at [305, 92] on link "Contacts" at bounding box center [269, 92] width 111 height 17
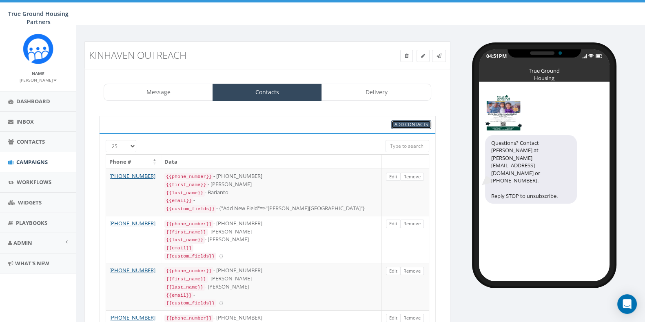
click at [402, 121] on span "Add Contacts" at bounding box center [410, 124] width 33 height 6
select select
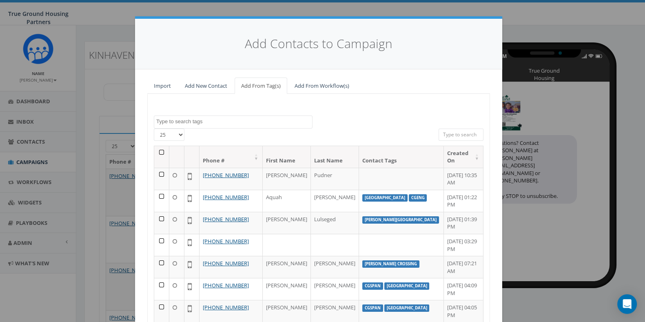
click at [259, 118] on textarea "Search" at bounding box center [234, 121] width 156 height 7
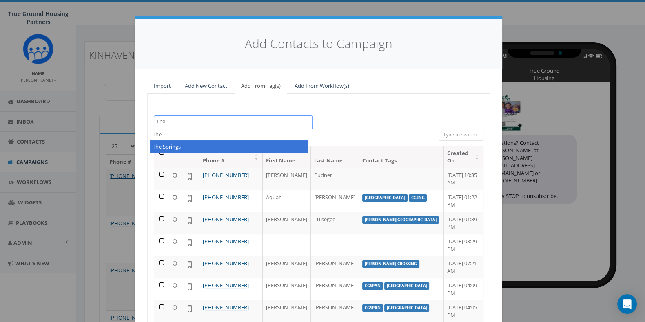
type textarea "The"
select select "The Springs"
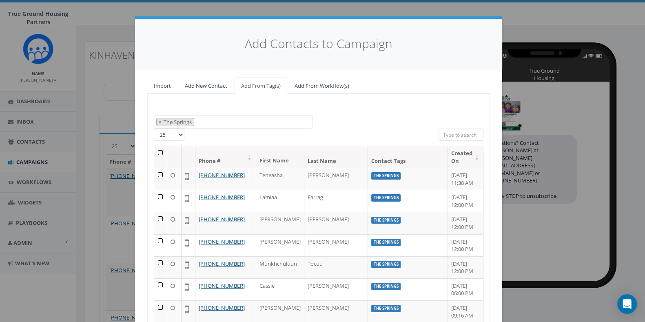
click at [157, 151] on th at bounding box center [160, 157] width 13 height 22
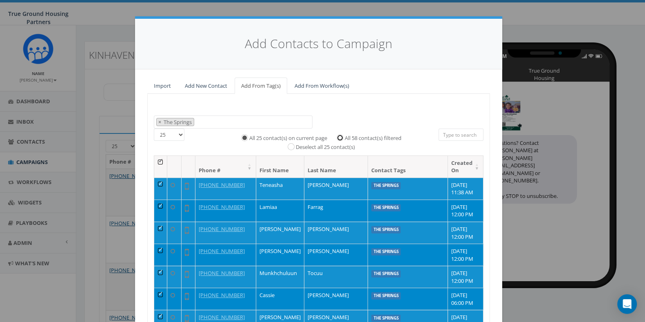
click at [340, 138] on input "All 58 contact(s) filtered" at bounding box center [341, 136] width 5 height 5
radio input "true"
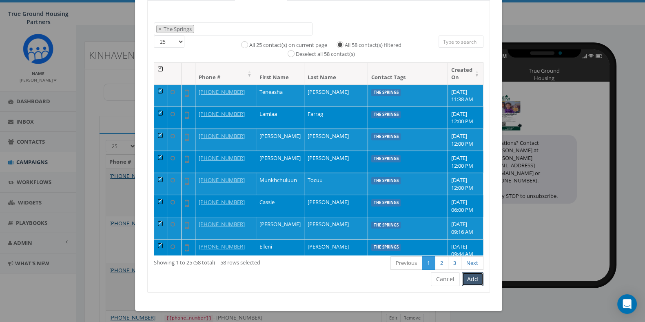
click at [473, 276] on button "Add" at bounding box center [473, 279] width 22 height 14
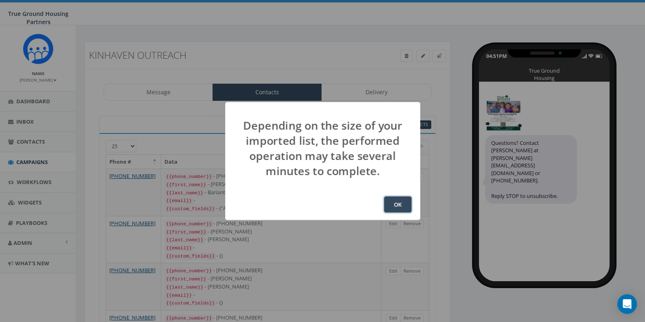
click at [402, 199] on button "OK" at bounding box center [398, 204] width 28 height 16
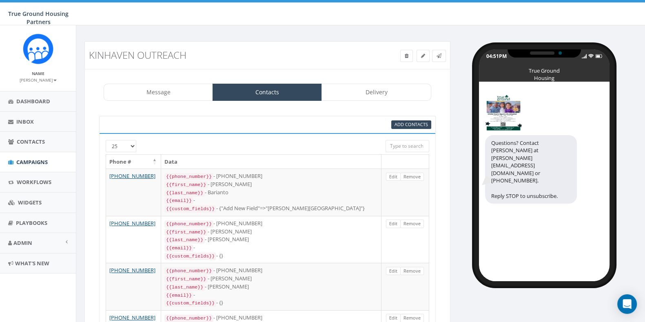
scroll to position [107, 0]
click at [129, 141] on div at bounding box center [254, 144] width 252 height 8
click at [131, 144] on div at bounding box center [254, 144] width 252 height 8
click at [130, 145] on div at bounding box center [254, 144] width 252 height 8
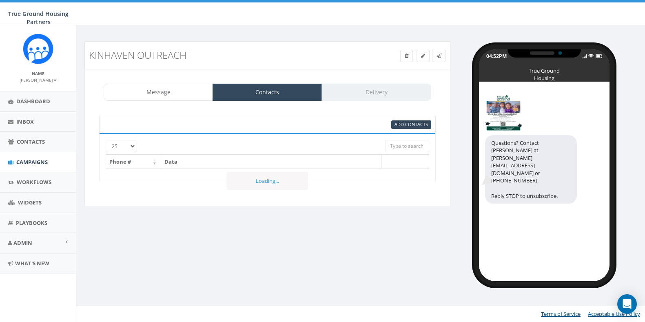
select select "1129"
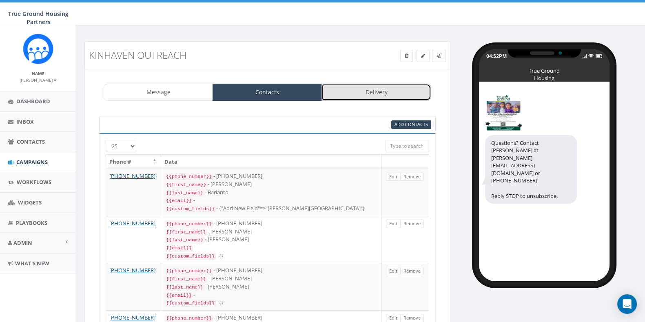
click at [387, 86] on link "Delivery" at bounding box center [375, 92] width 109 height 17
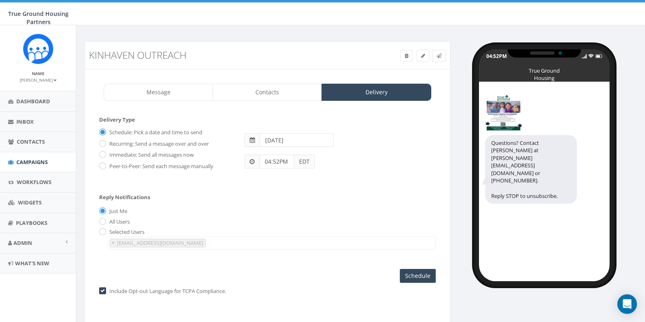
click at [154, 154] on label "Immediate: Send all messages now" at bounding box center [150, 155] width 86 height 8
click at [104, 154] on input "Immediate: Send all messages now" at bounding box center [101, 154] width 5 height 5
radio input "true"
click at [107, 231] on label "Selected Users" at bounding box center [125, 232] width 37 height 8
click at [242, 246] on span "× jstuart@truegroundhousing.org" at bounding box center [271, 242] width 328 height 13
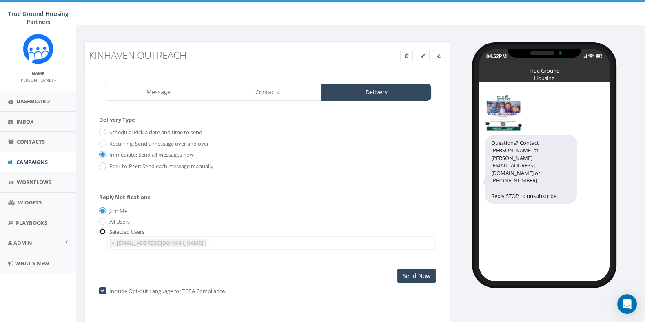
click at [103, 232] on input "radio" at bounding box center [101, 232] width 5 height 5
radio input "true"
click at [223, 243] on span "× jstuart@truegroundhousing.org" at bounding box center [271, 242] width 328 height 13
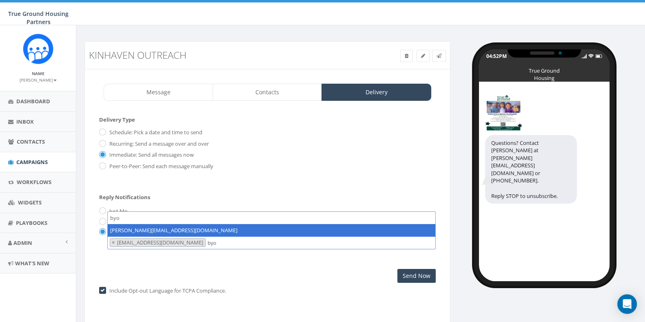
type textarea "byo"
select select "1165"
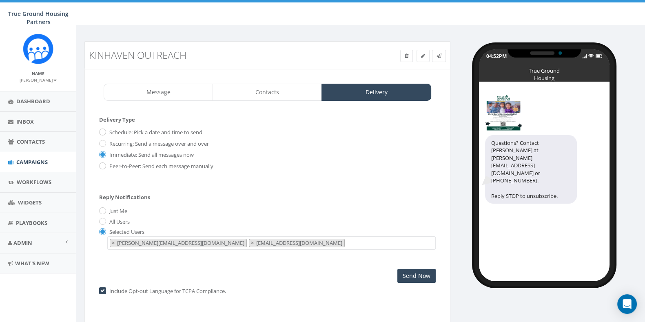
scroll to position [123, 0]
click at [407, 275] on input "Send Now" at bounding box center [416, 276] width 38 height 14
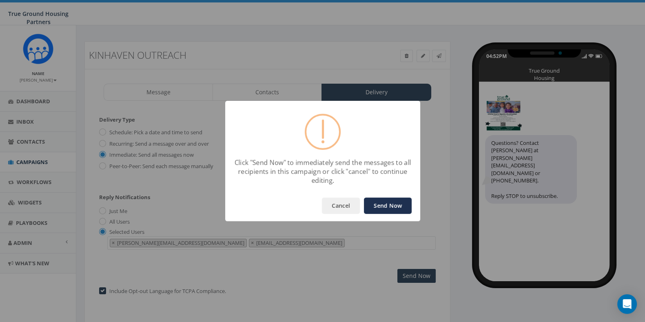
click at [390, 203] on button "Send Now" at bounding box center [388, 205] width 48 height 16
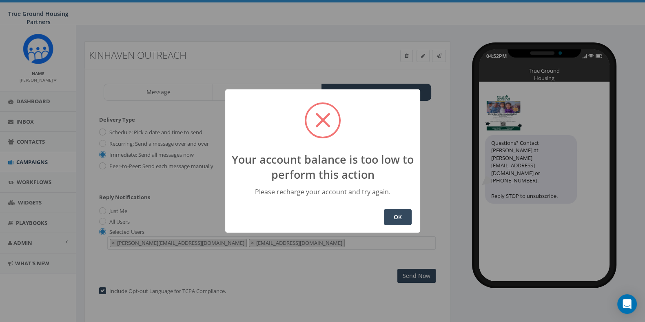
click at [405, 221] on button "OK" at bounding box center [398, 217] width 28 height 16
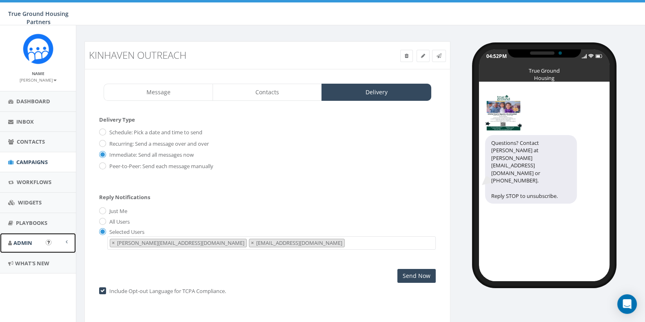
click at [42, 243] on link "Admin" at bounding box center [38, 243] width 76 height 20
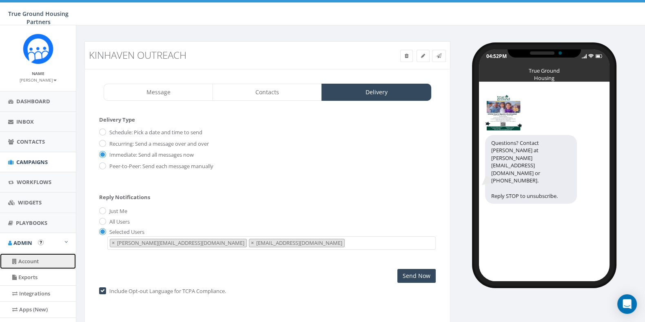
click at [36, 265] on link "Account" at bounding box center [38, 261] width 76 height 16
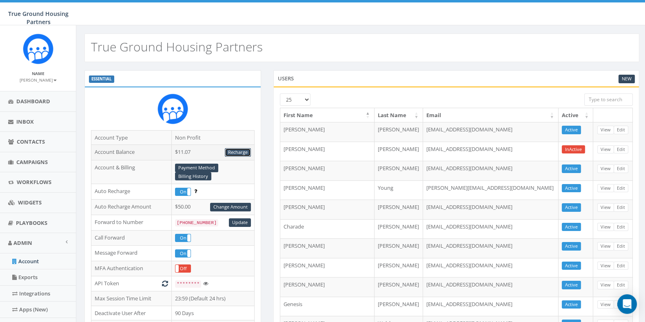
click at [240, 154] on link "Recharge" at bounding box center [238, 152] width 26 height 9
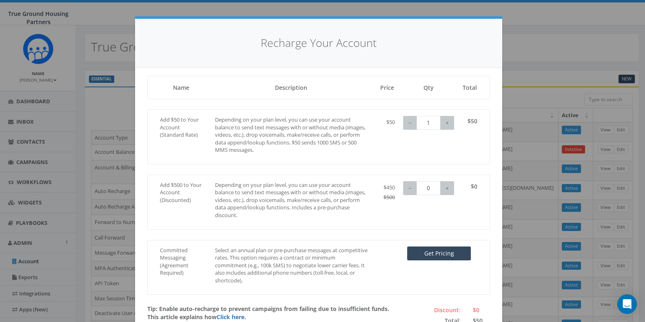
scroll to position [49, 0]
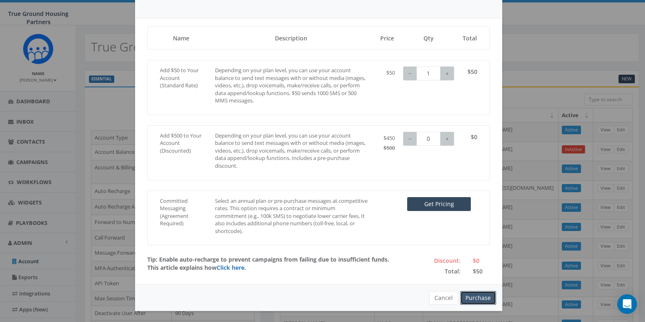
click at [471, 294] on button "Purchase" at bounding box center [478, 298] width 36 height 14
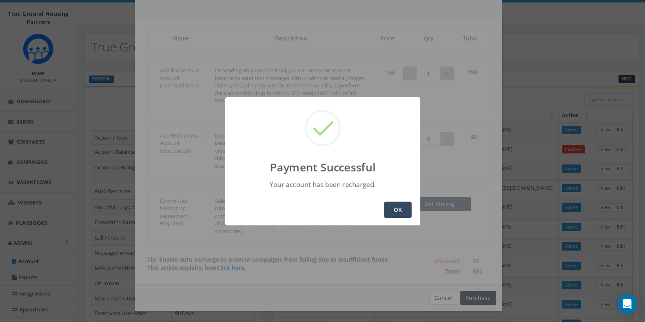
click at [394, 213] on button "OK" at bounding box center [398, 209] width 28 height 16
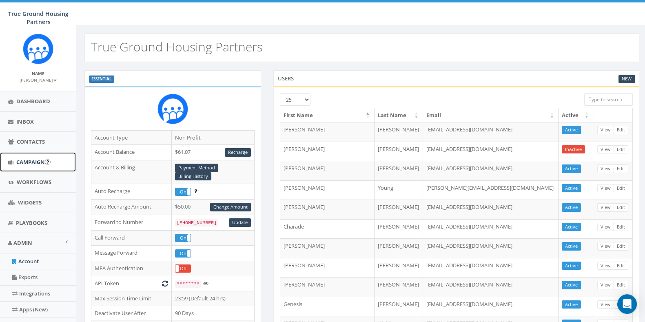
click at [29, 159] on span "Campaigns" at bounding box center [31, 161] width 31 height 7
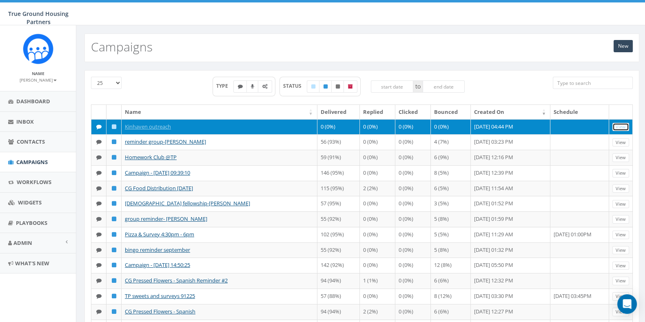
click at [619, 124] on link "View" at bounding box center [620, 127] width 17 height 9
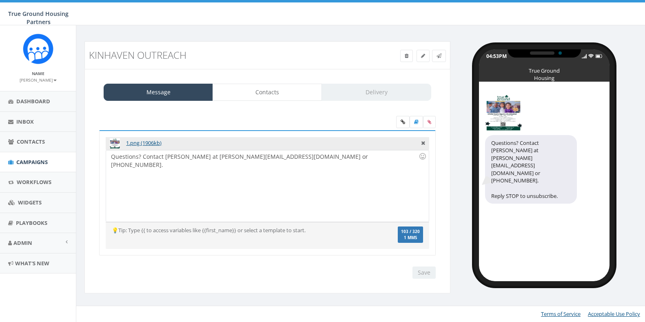
select select "1165"
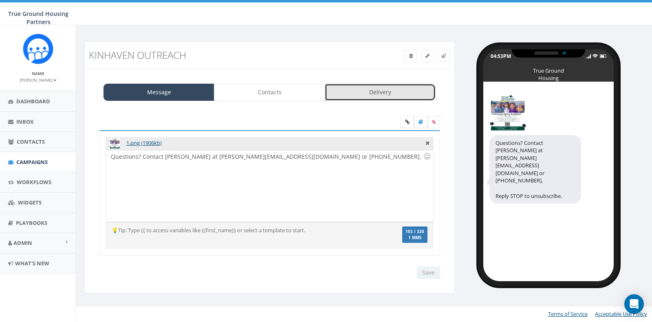
click at [361, 94] on link "Delivery" at bounding box center [380, 92] width 111 height 17
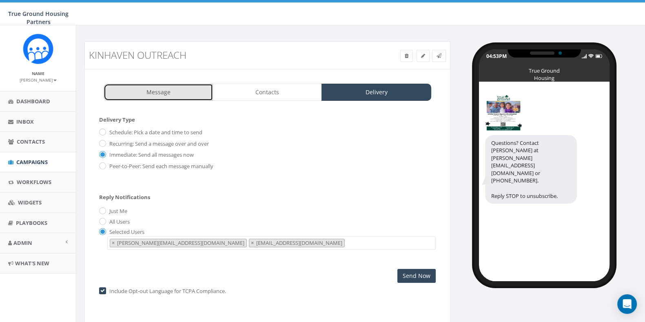
click at [173, 91] on link "Message" at bounding box center [158, 92] width 109 height 17
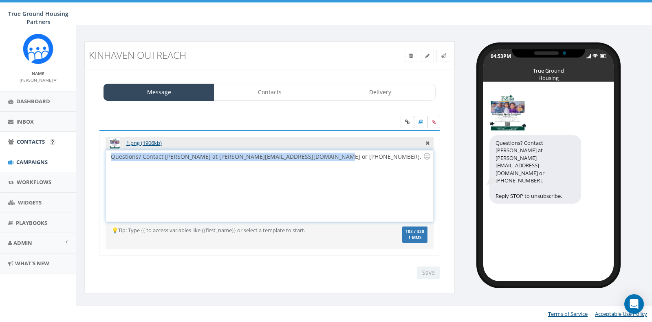
drag, startPoint x: 330, startPoint y: 157, endPoint x: 57, endPoint y: 146, distance: 273.0
click at [57, 146] on body "True Ground Housing Partners True Ground Housing Partners Profile Sign Out 7.57…" at bounding box center [326, 161] width 652 height 322
click at [391, 88] on link "Delivery" at bounding box center [380, 92] width 111 height 17
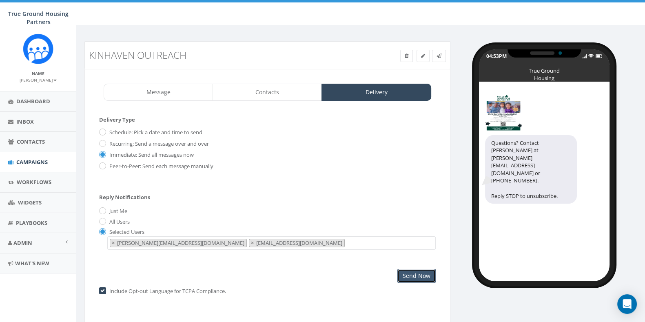
click at [419, 271] on input "Send Now" at bounding box center [416, 276] width 38 height 14
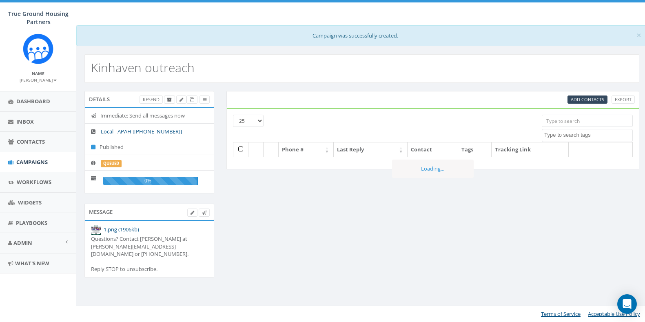
select select
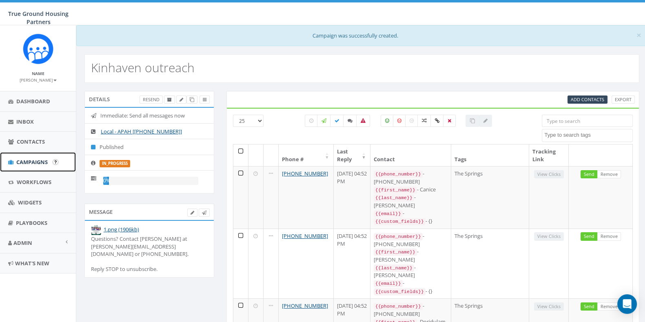
click at [32, 164] on span "Campaigns" at bounding box center [31, 161] width 31 height 7
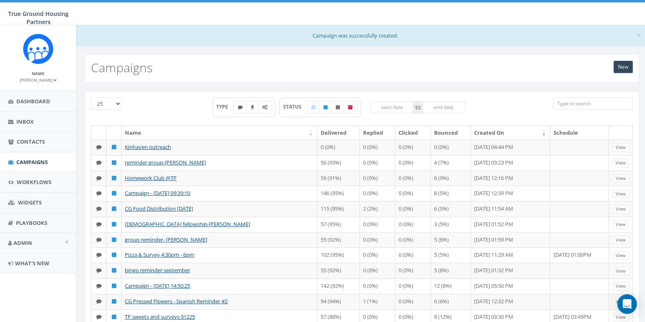
click at [618, 74] on div "New Campaigns" at bounding box center [361, 68] width 554 height 29
click at [624, 66] on link "New" at bounding box center [622, 67] width 19 height 12
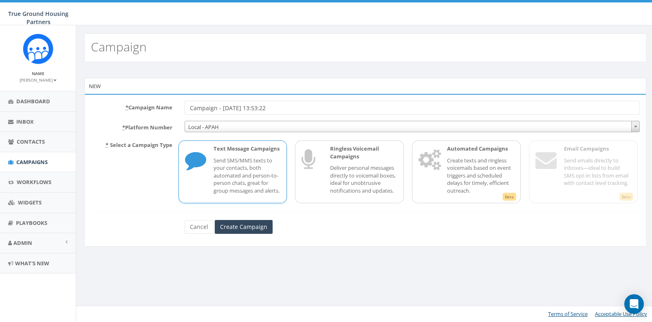
drag, startPoint x: 300, startPoint y: 107, endPoint x: 108, endPoint y: 105, distance: 191.6
click at [108, 105] on div "* Campaign Name Campaign - 09/25/2025, 13:53:22" at bounding box center [365, 108] width 561 height 14
type input "Kinhaven outreach CGSPN"
click at [246, 233] on input "Create Campaign" at bounding box center [244, 227] width 58 height 14
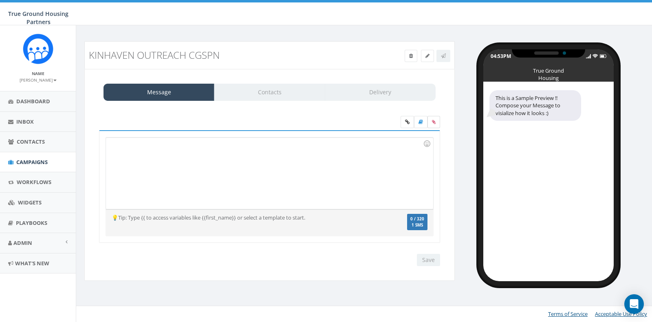
click at [438, 123] on label at bounding box center [434, 122] width 13 height 12
click at [0, 0] on input "file" at bounding box center [0, 0] width 0 height 0
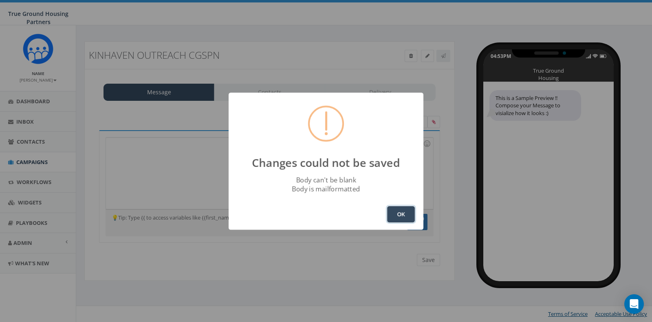
click at [399, 213] on button "OK" at bounding box center [401, 214] width 28 height 16
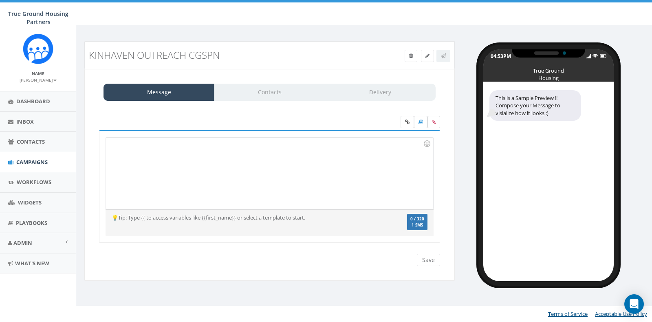
click at [435, 120] on icon at bounding box center [434, 121] width 4 height 5
click at [0, 0] on input "file" at bounding box center [0, 0] width 0 height 0
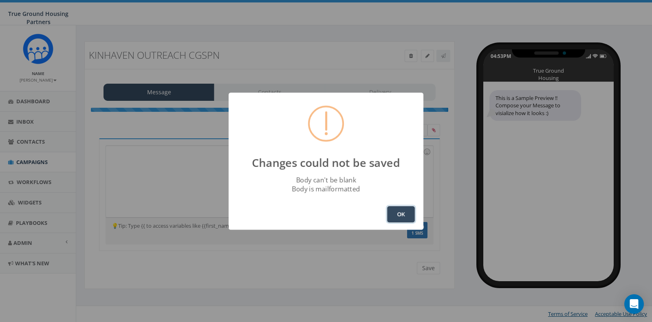
click at [406, 214] on button "OK" at bounding box center [401, 214] width 28 height 16
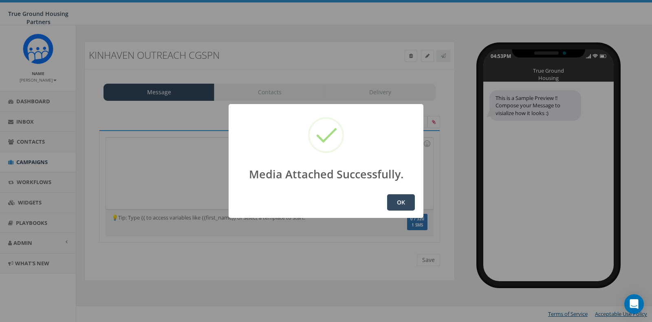
click at [403, 197] on button "OK" at bounding box center [401, 202] width 28 height 16
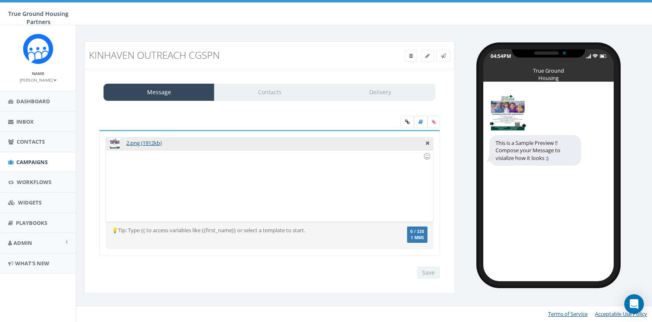
click at [344, 194] on div at bounding box center [269, 185] width 327 height 71
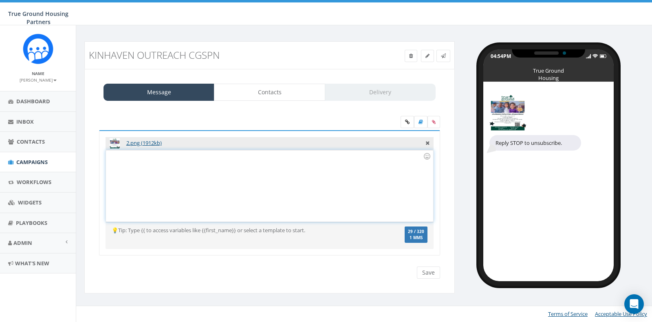
click at [199, 183] on div at bounding box center [269, 185] width 327 height 71
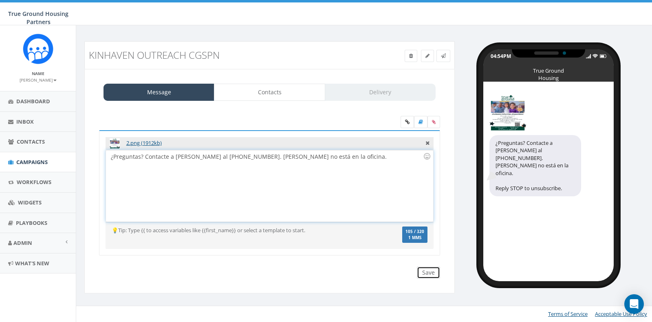
click at [431, 273] on input "Save" at bounding box center [428, 272] width 23 height 12
click at [261, 93] on link "Contacts" at bounding box center [269, 92] width 111 height 17
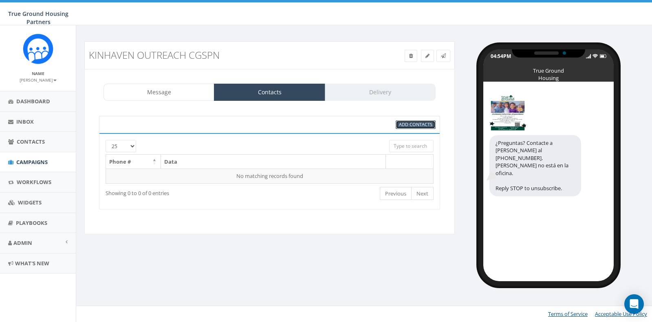
click at [416, 125] on span "Add Contacts" at bounding box center [415, 124] width 33 height 6
select select
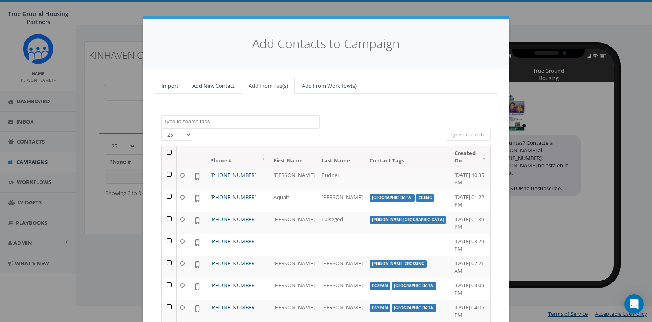
click at [225, 121] on textarea "Search" at bounding box center [242, 121] width 156 height 7
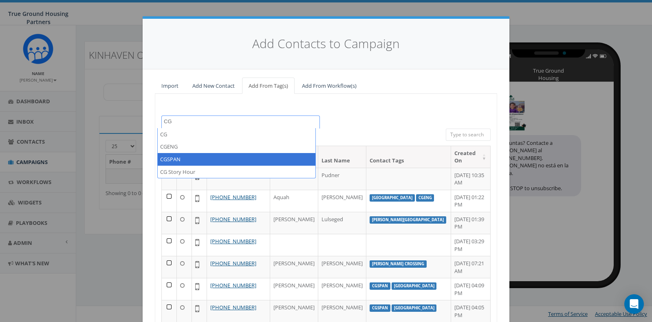
type textarea "CG"
select select "CGSPAN"
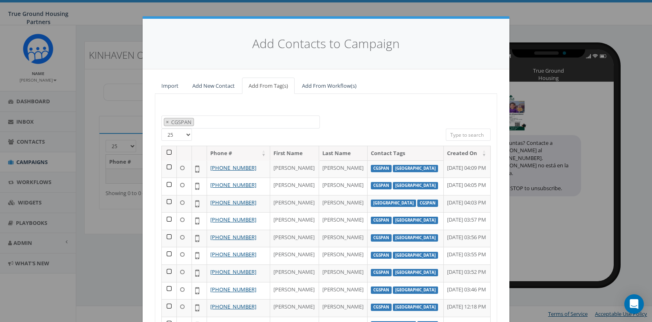
scroll to position [83, 0]
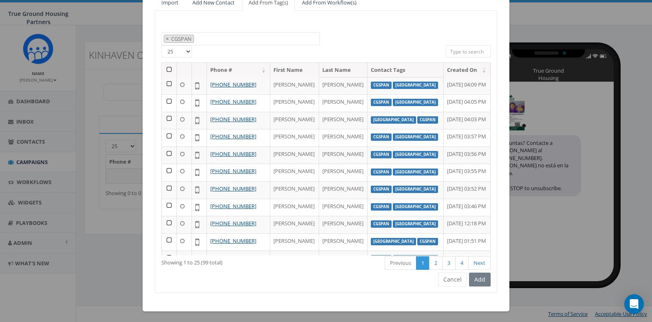
click at [163, 66] on th at bounding box center [169, 70] width 15 height 14
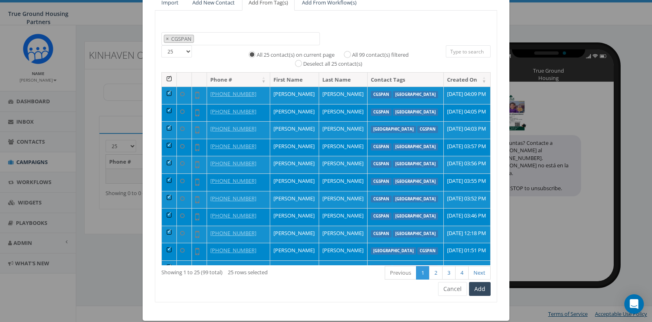
click at [352, 52] on label "All 99 contact(s) filtered" at bounding box center [380, 55] width 57 height 8
click at [349, 52] on input "All 99 contact(s) filtered" at bounding box center [349, 53] width 5 height 5
radio input "true"
click at [480, 285] on button "Add" at bounding box center [480, 289] width 22 height 14
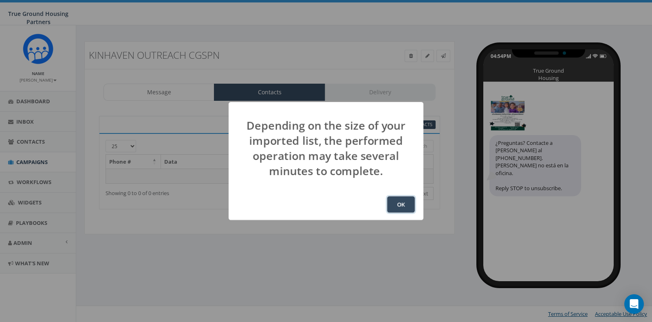
click at [399, 201] on button "OK" at bounding box center [401, 204] width 28 height 16
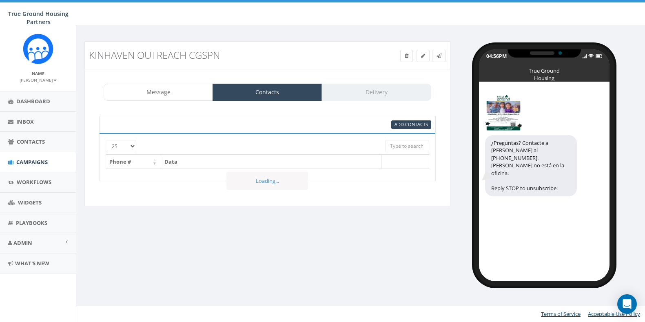
select select "1129"
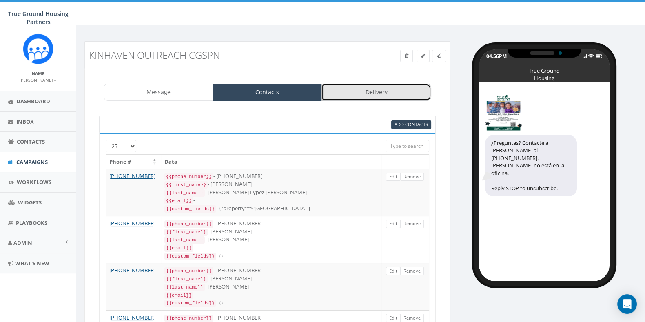
click at [395, 94] on link "Delivery" at bounding box center [375, 92] width 109 height 17
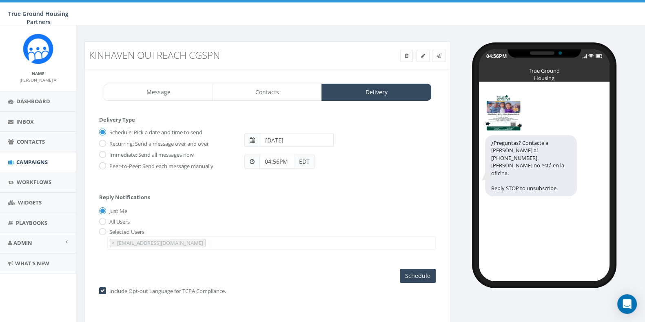
click at [305, 189] on div "Reply Notifications Just Me All Users Selected Users [EMAIL_ADDRESS][DOMAIN_NAM…" at bounding box center [267, 220] width 336 height 68
click at [102, 153] on input "Immediate: Send all messages now" at bounding box center [101, 154] width 5 height 5
radio input "true"
click at [416, 270] on input "Send Now" at bounding box center [416, 276] width 38 height 14
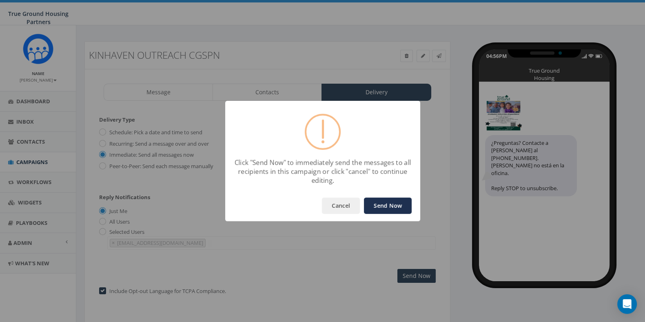
click at [400, 208] on button "Send Now" at bounding box center [388, 205] width 48 height 16
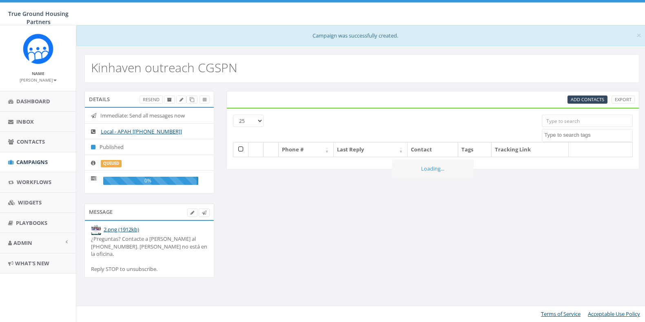
select select
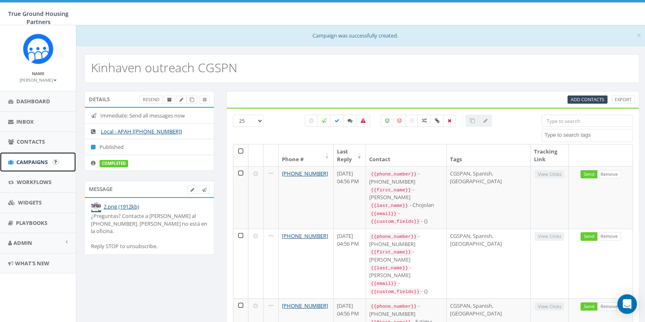
click at [29, 160] on span "Campaigns" at bounding box center [31, 161] width 31 height 7
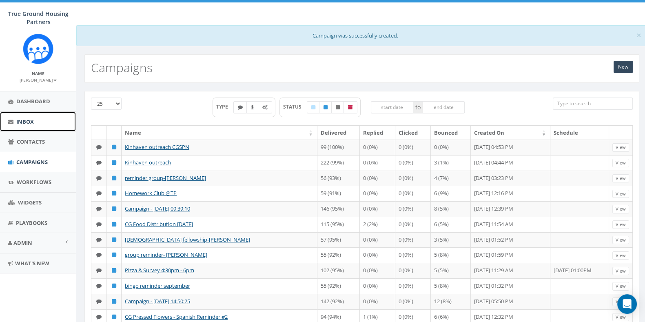
click at [21, 125] on span "Inbox" at bounding box center [25, 121] width 18 height 7
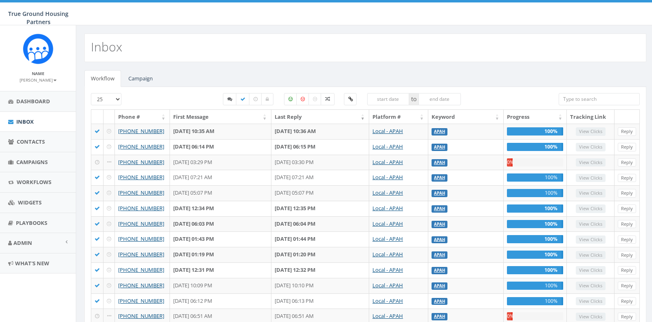
select select
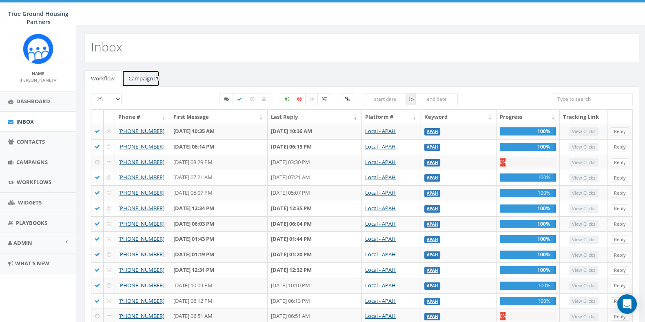
click at [142, 74] on link "Campaign" at bounding box center [141, 78] width 38 height 17
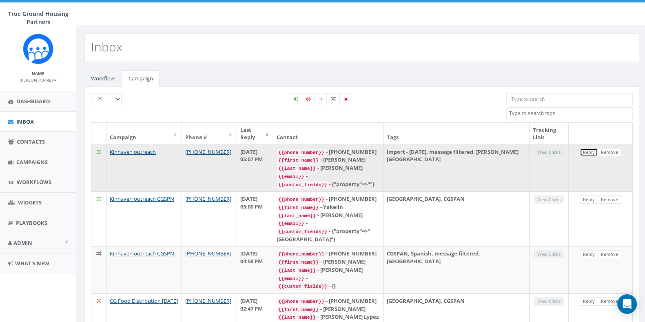
click at [591, 155] on link "Reply" at bounding box center [588, 152] width 18 height 9
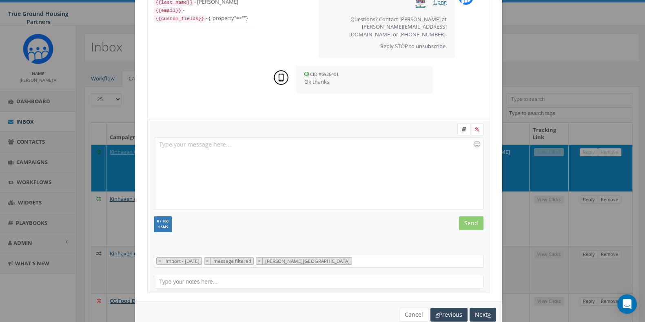
scroll to position [69, 0]
click at [479, 311] on button "Next" at bounding box center [482, 314] width 27 height 14
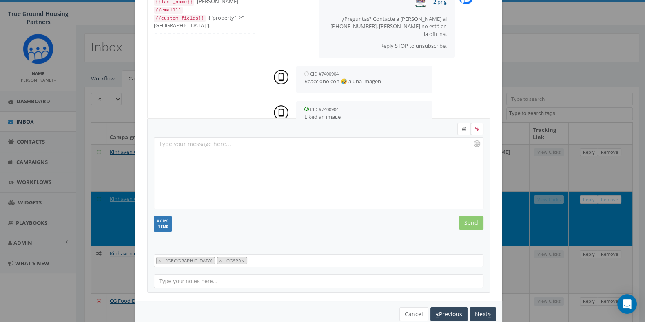
scroll to position [13, 0]
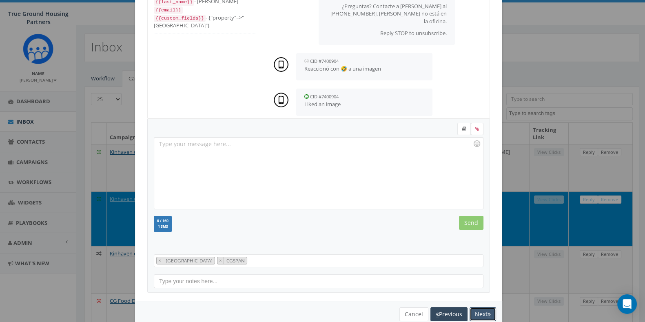
click at [479, 311] on button "Next" at bounding box center [482, 314] width 27 height 14
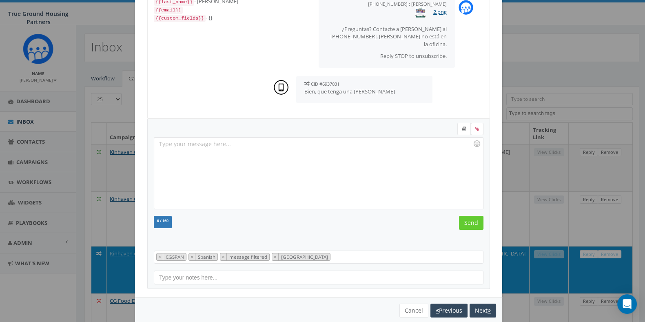
scroll to position [24, 0]
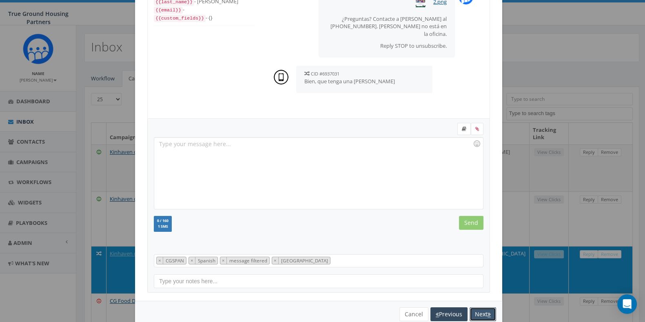
click at [479, 311] on button "Next" at bounding box center [482, 314] width 27 height 14
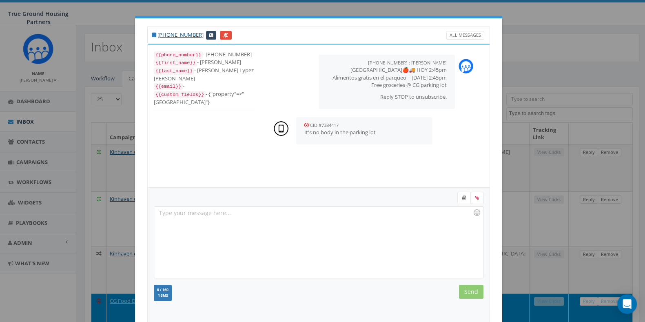
scroll to position [85, 0]
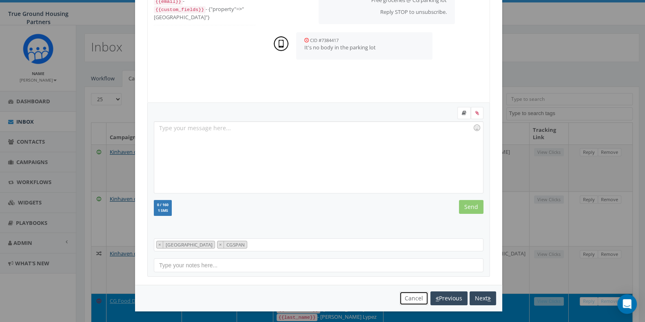
click at [406, 294] on button "Cancel" at bounding box center [413, 298] width 29 height 14
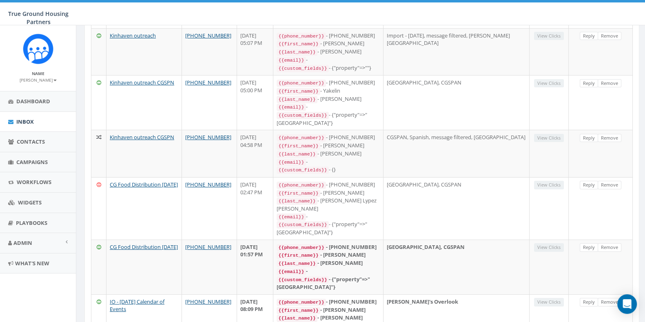
scroll to position [0, 0]
